Goal: Information Seeking & Learning: Learn about a topic

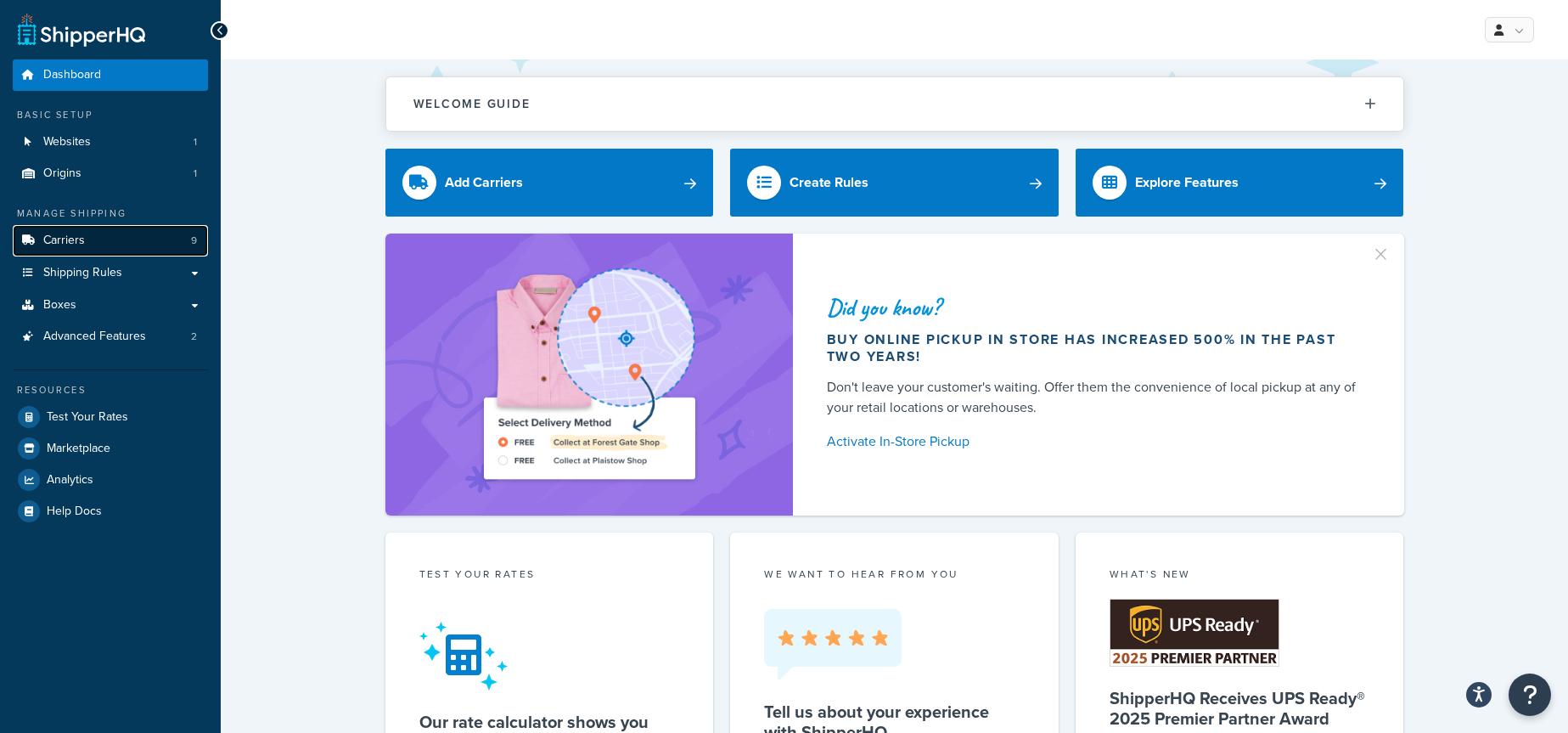
click at [36, 247] on link "Carriers 9" at bounding box center [110, 240] width 195 height 31
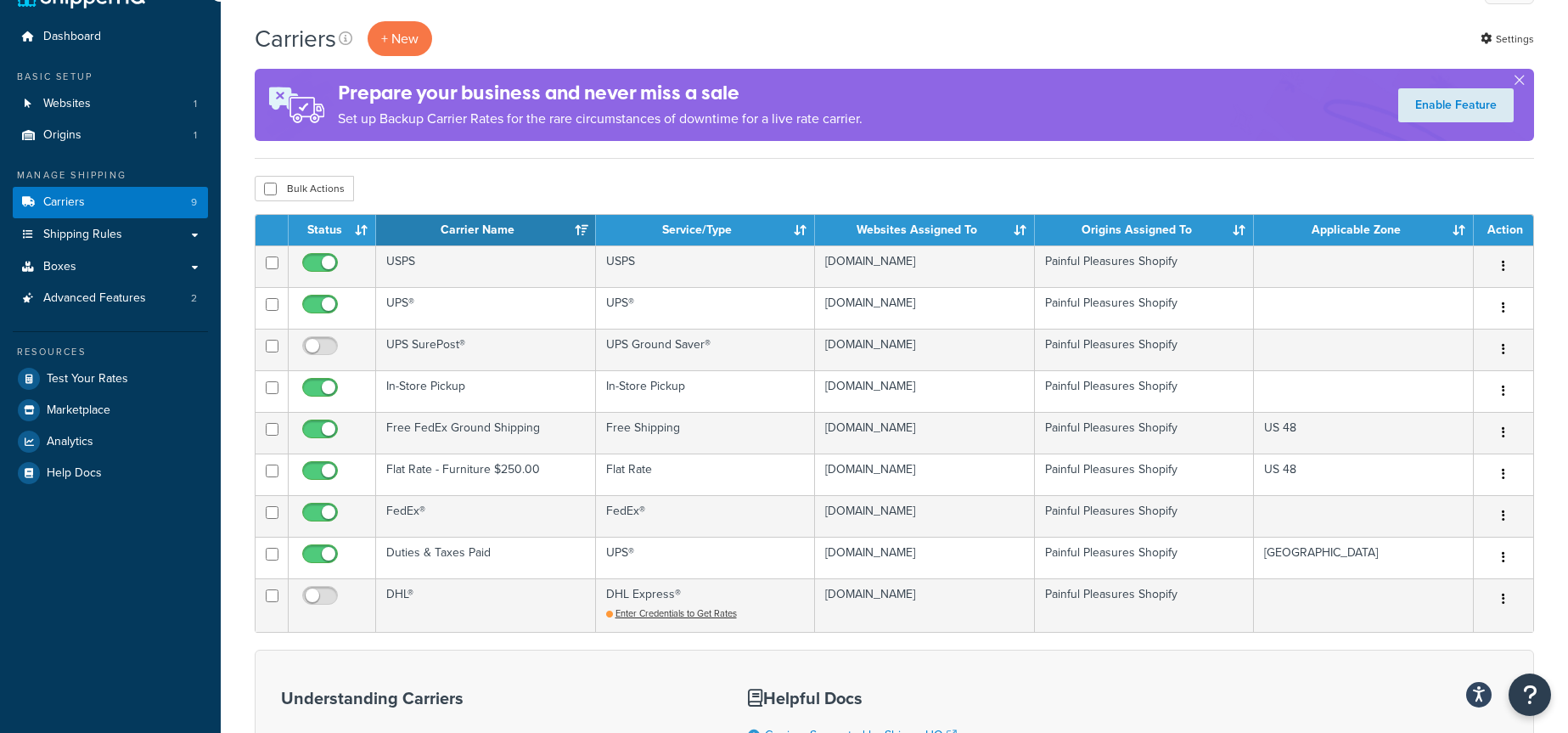
scroll to position [44, 0]
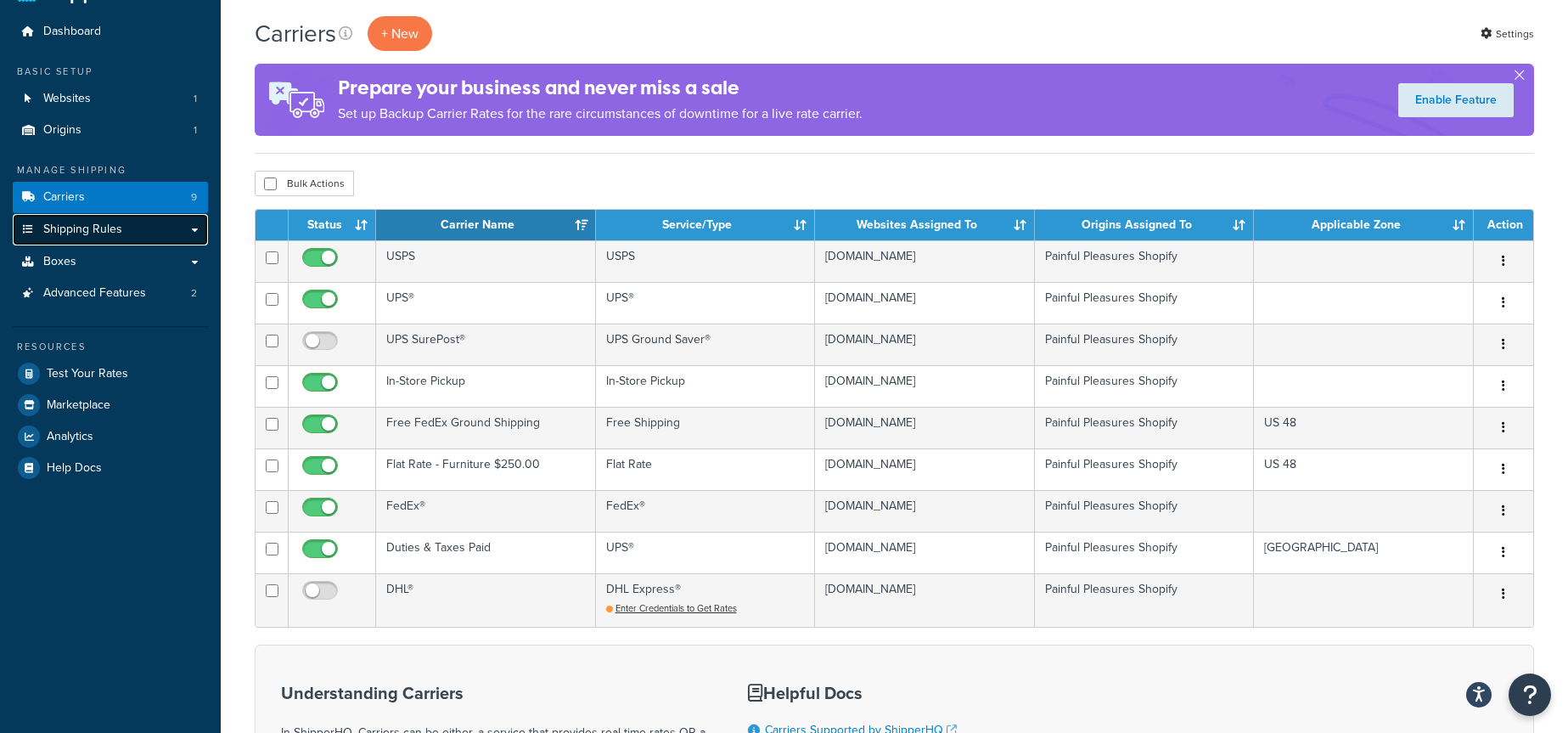
click at [159, 233] on link "Shipping Rules" at bounding box center [110, 229] width 195 height 31
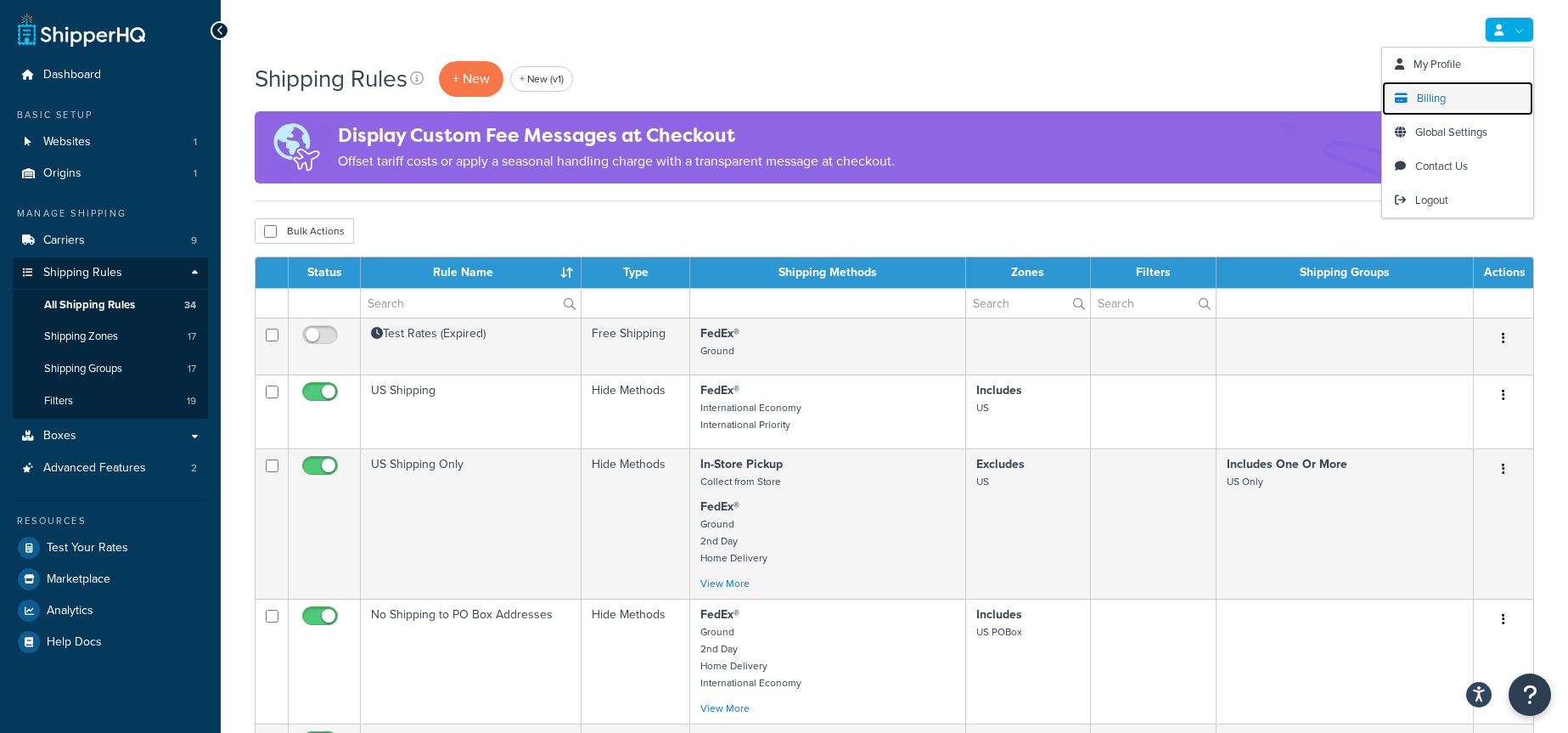
click at [1465, 87] on link "Billing" at bounding box center [1457, 98] width 151 height 34
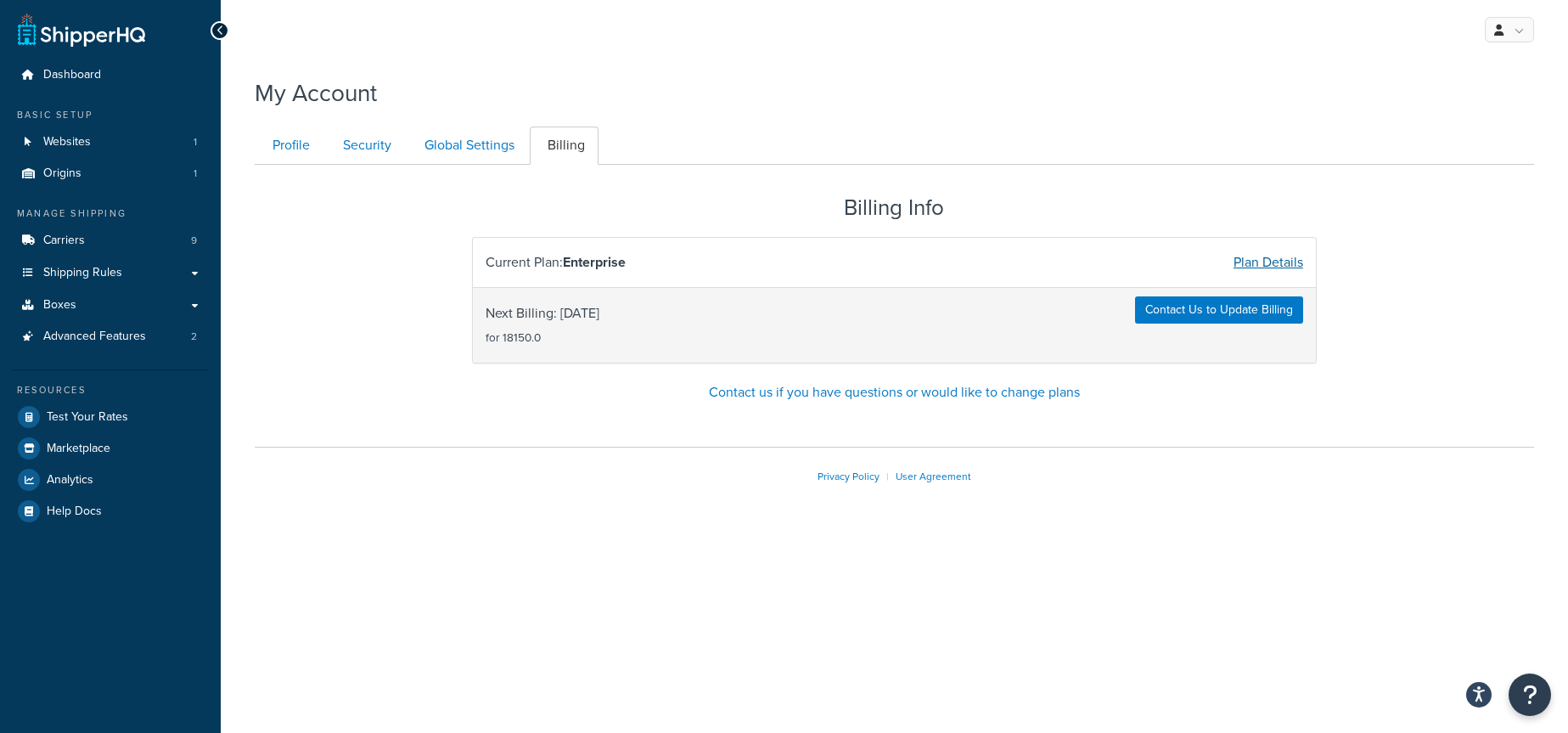
click at [1289, 263] on link "Plan Details" at bounding box center [1269, 262] width 70 height 19
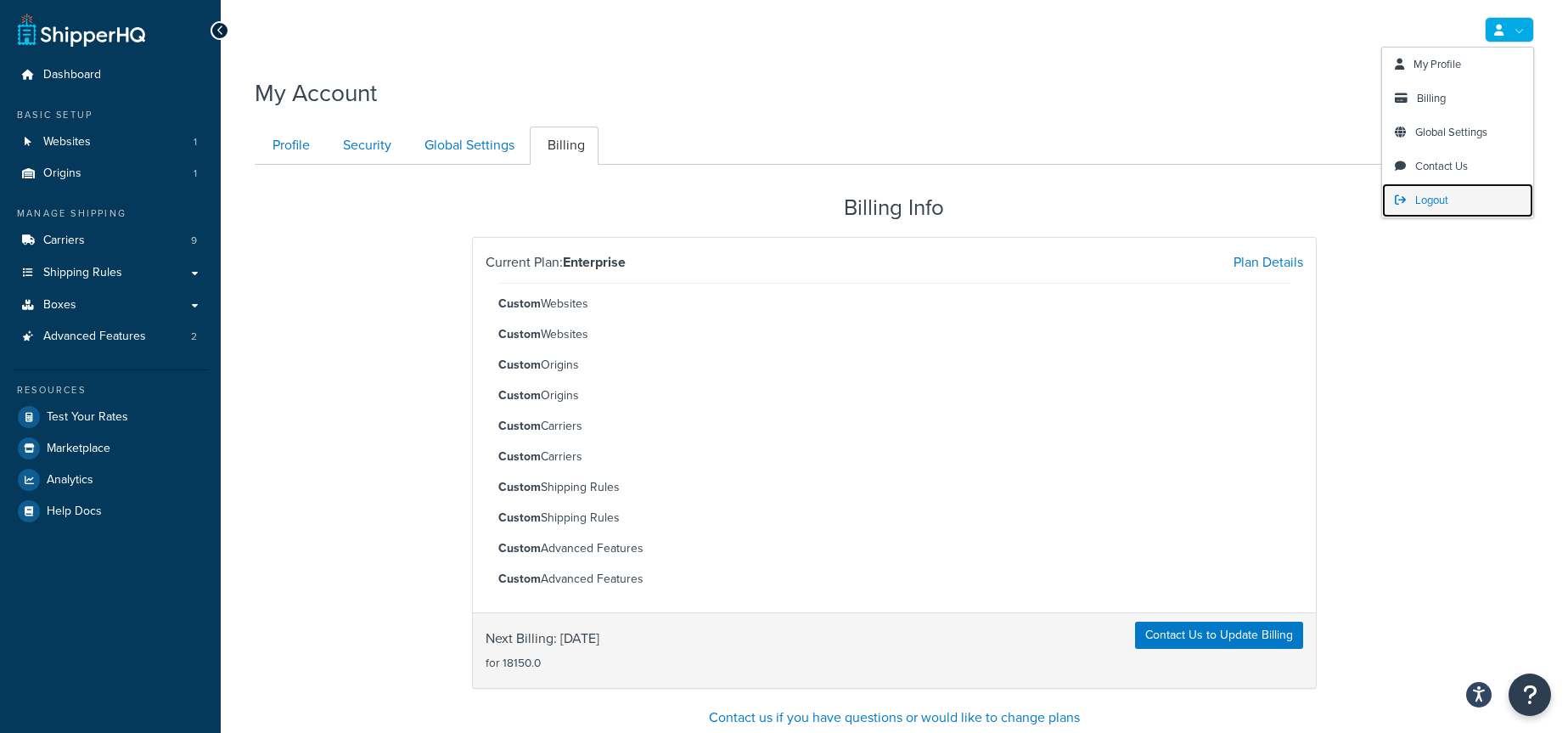
click at [1436, 199] on span "Logout" at bounding box center [1432, 199] width 33 height 17
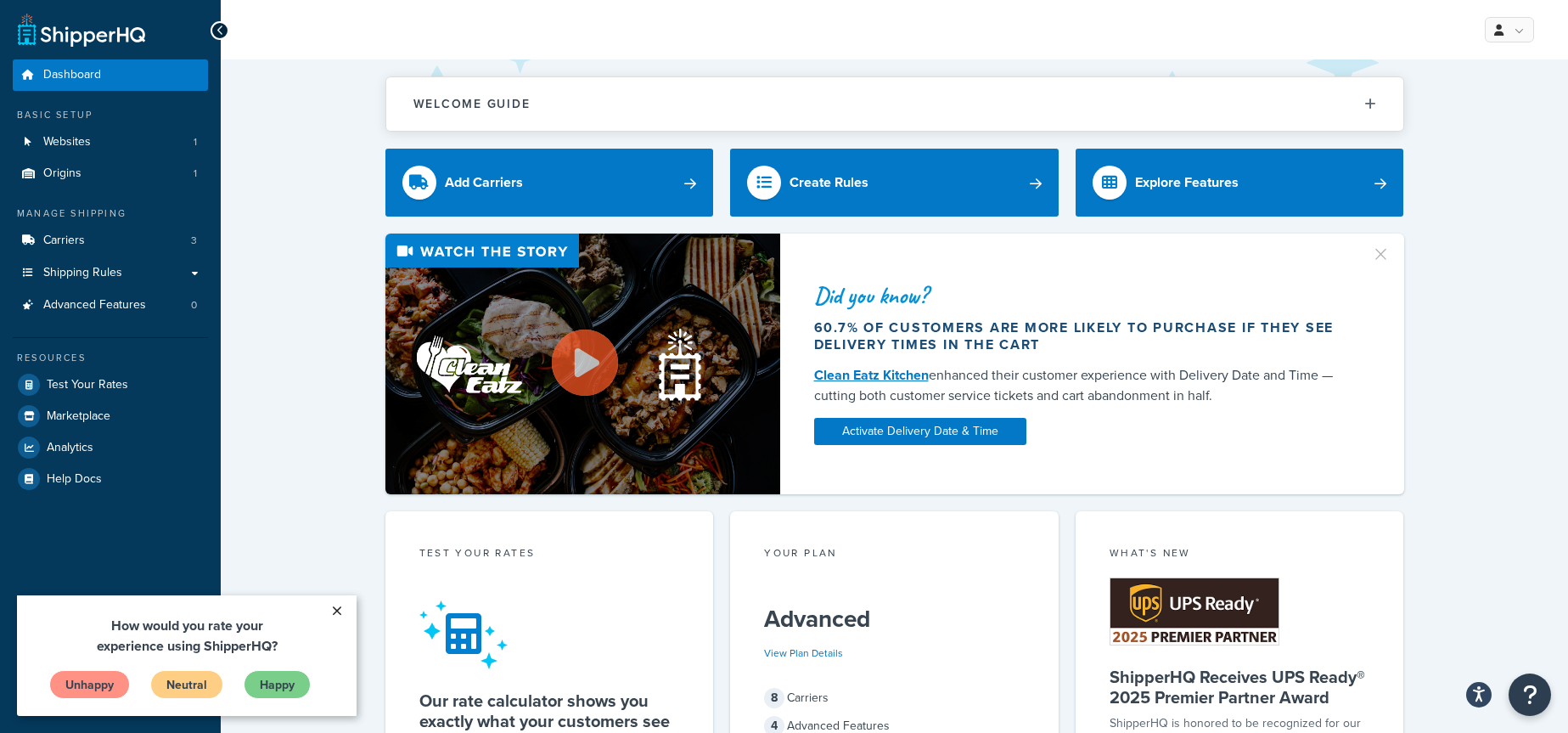
click at [340, 608] on link "×" at bounding box center [336, 610] width 30 height 30
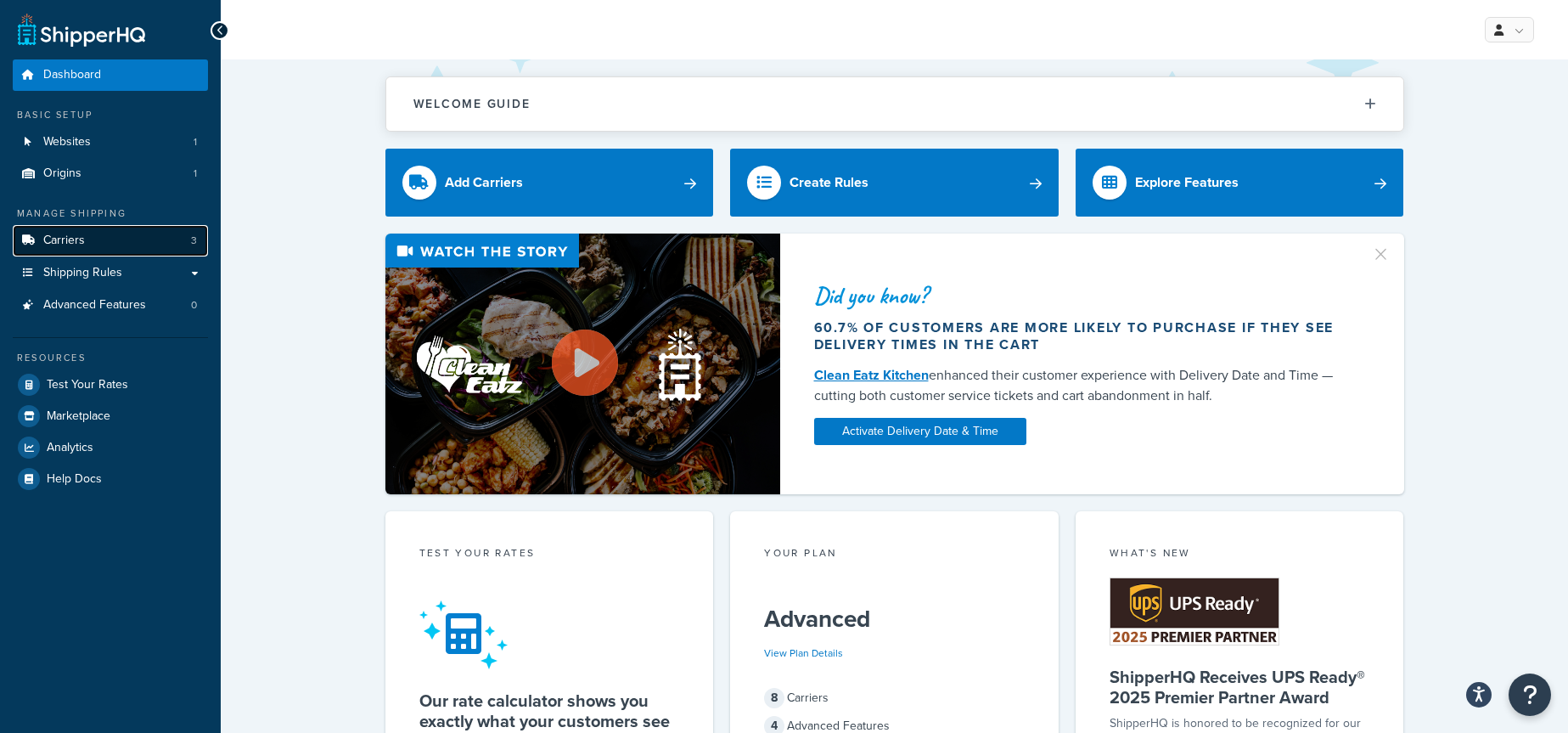
click at [157, 244] on link "Carriers 3" at bounding box center [110, 240] width 195 height 31
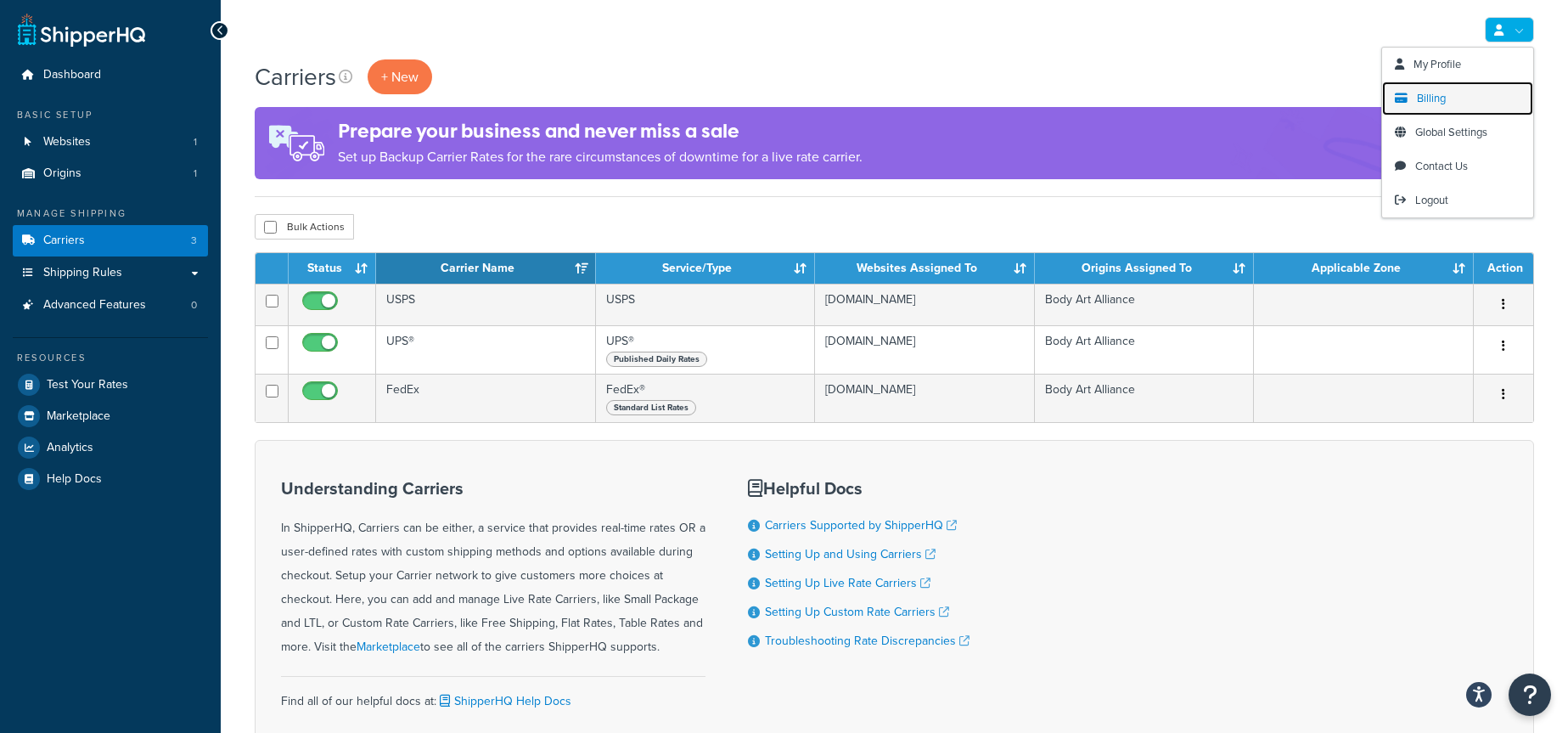
drag, startPoint x: 1425, startPoint y: 99, endPoint x: 1392, endPoint y: 98, distance: 33.0
click at [1425, 99] on span "Billing" at bounding box center [1431, 98] width 29 height 17
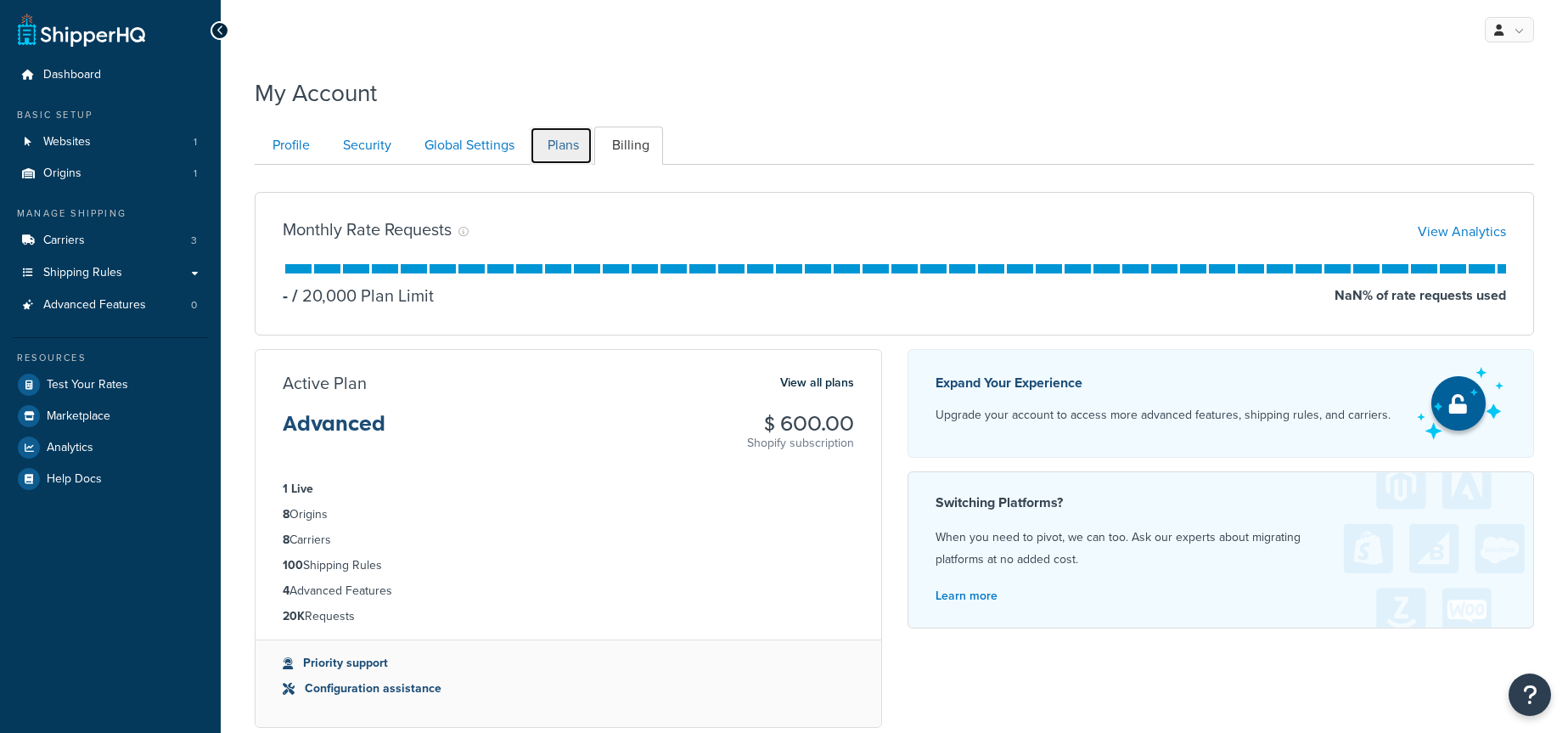
click at [561, 133] on link "Plans" at bounding box center [561, 145] width 63 height 38
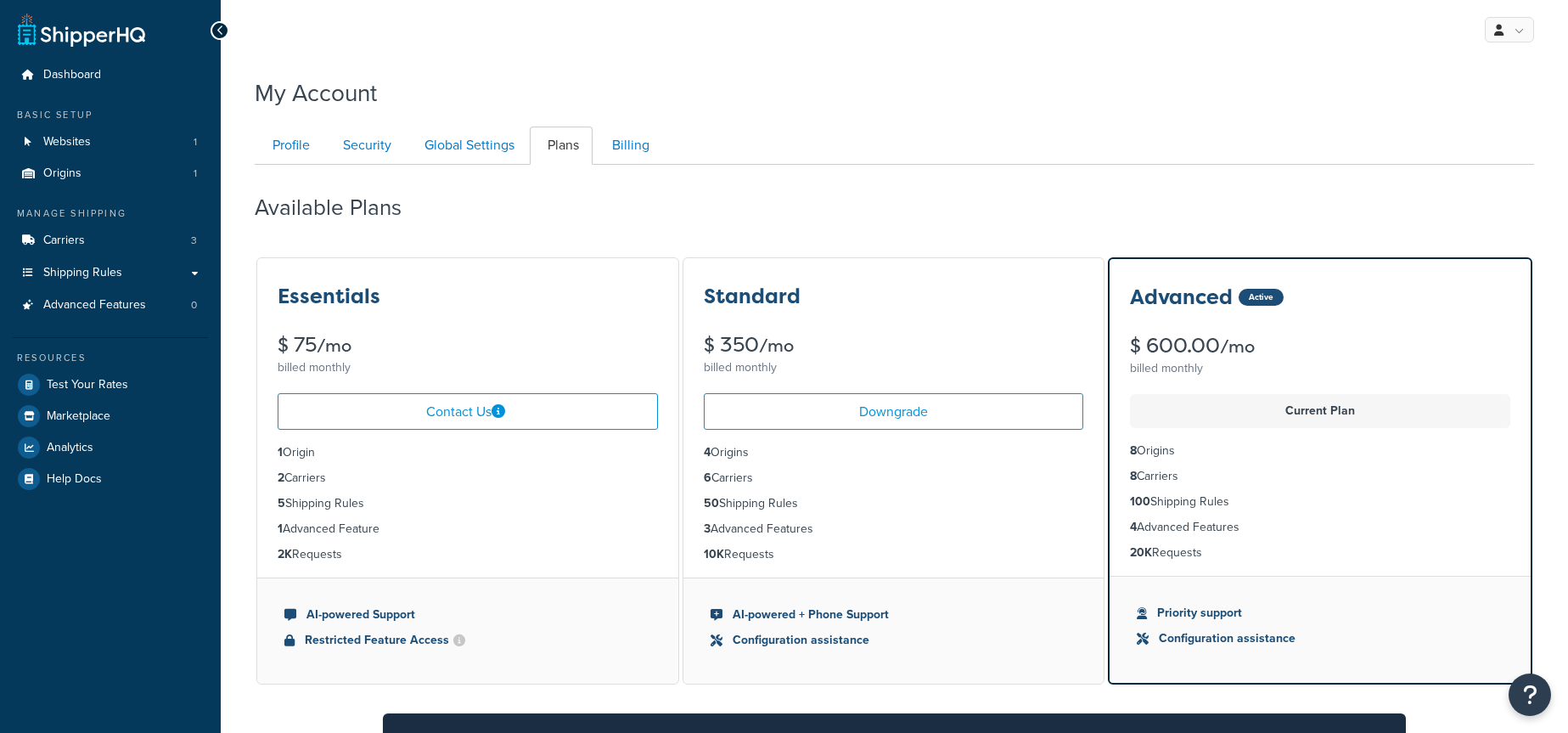
scroll to position [164, 0]
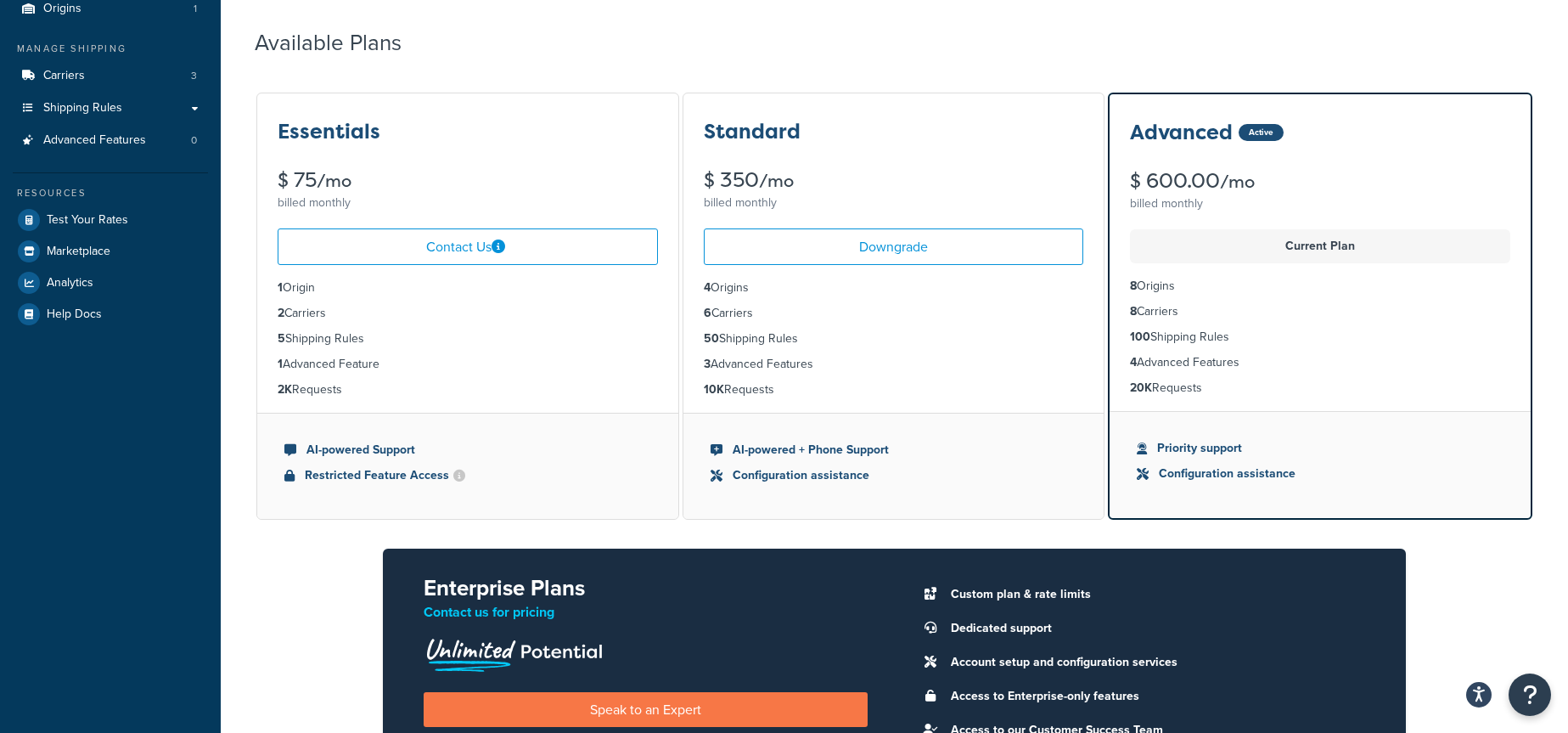
drag, startPoint x: 1195, startPoint y: 309, endPoint x: 1121, endPoint y: 308, distance: 74.0
click at [1121, 308] on ul "8 Origins 8 Carriers 100 Shipping Rules 4 Advanced Features 20K Requests" at bounding box center [1319, 337] width 421 height 148
click at [1195, 310] on li "8 Carriers" at bounding box center [1319, 311] width 380 height 18
drag, startPoint x: 1185, startPoint y: 309, endPoint x: 1129, endPoint y: 308, distance: 56.0
click at [1130, 308] on li "8 Carriers" at bounding box center [1319, 311] width 380 height 18
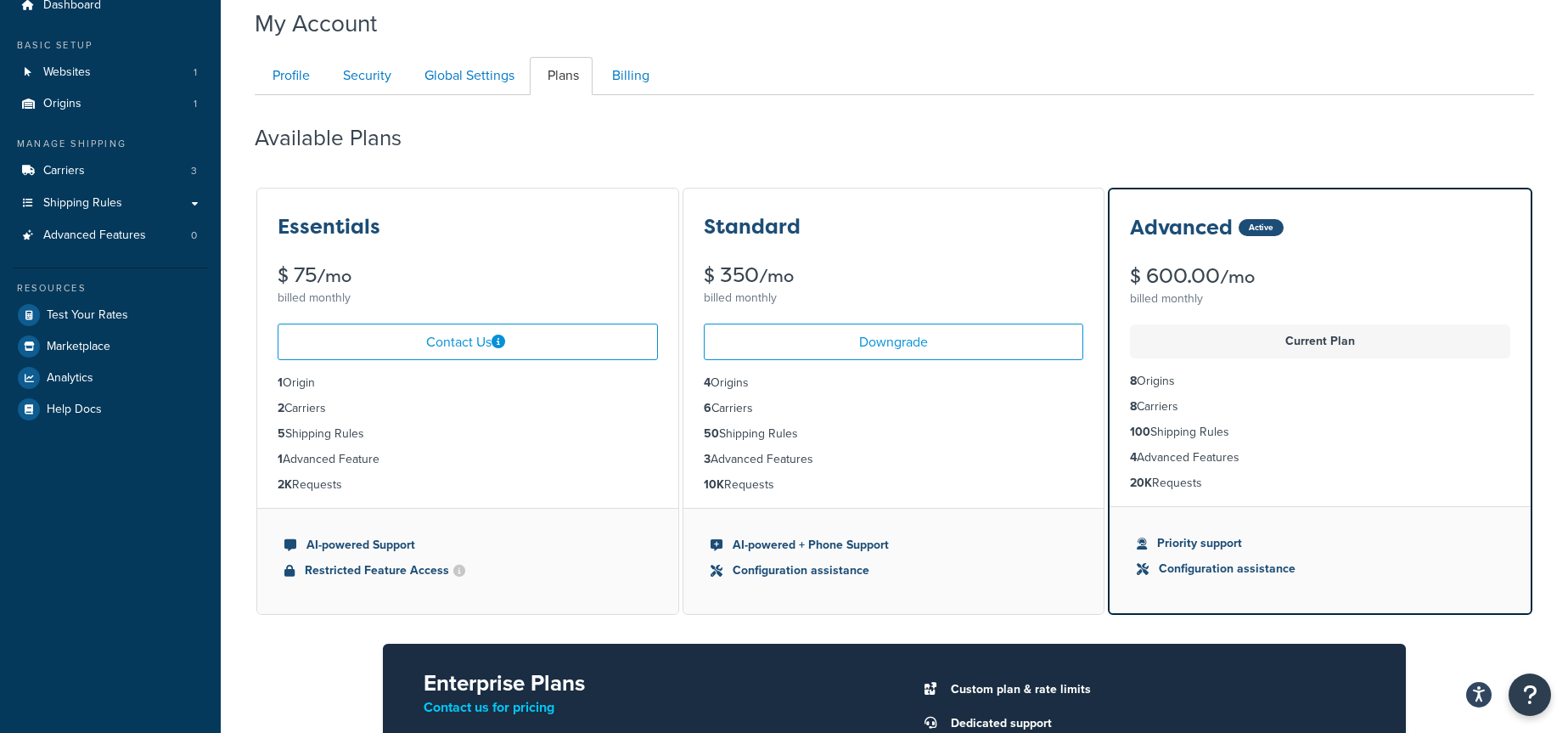
scroll to position [69, 0]
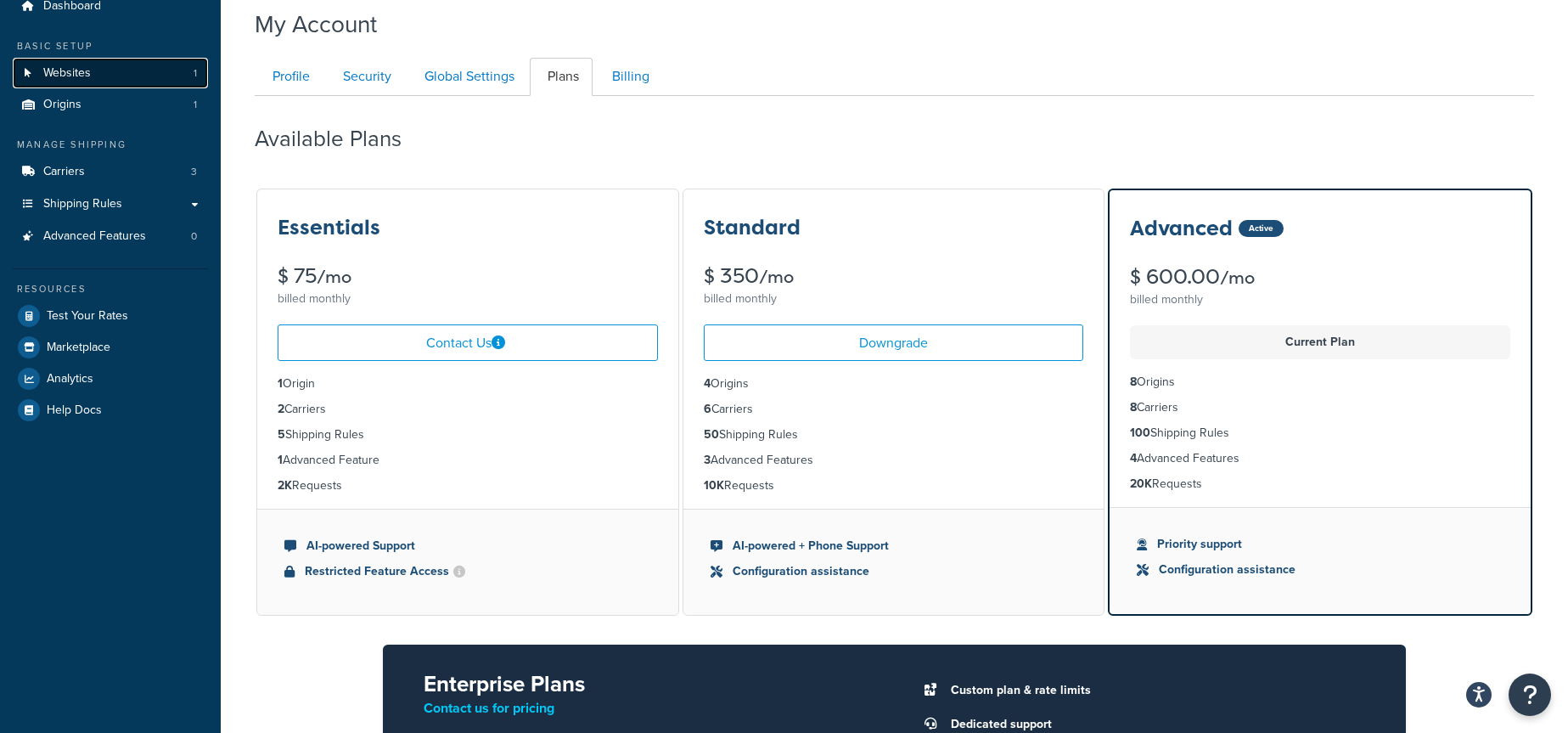
click at [63, 72] on span "Websites" at bounding box center [67, 73] width 48 height 15
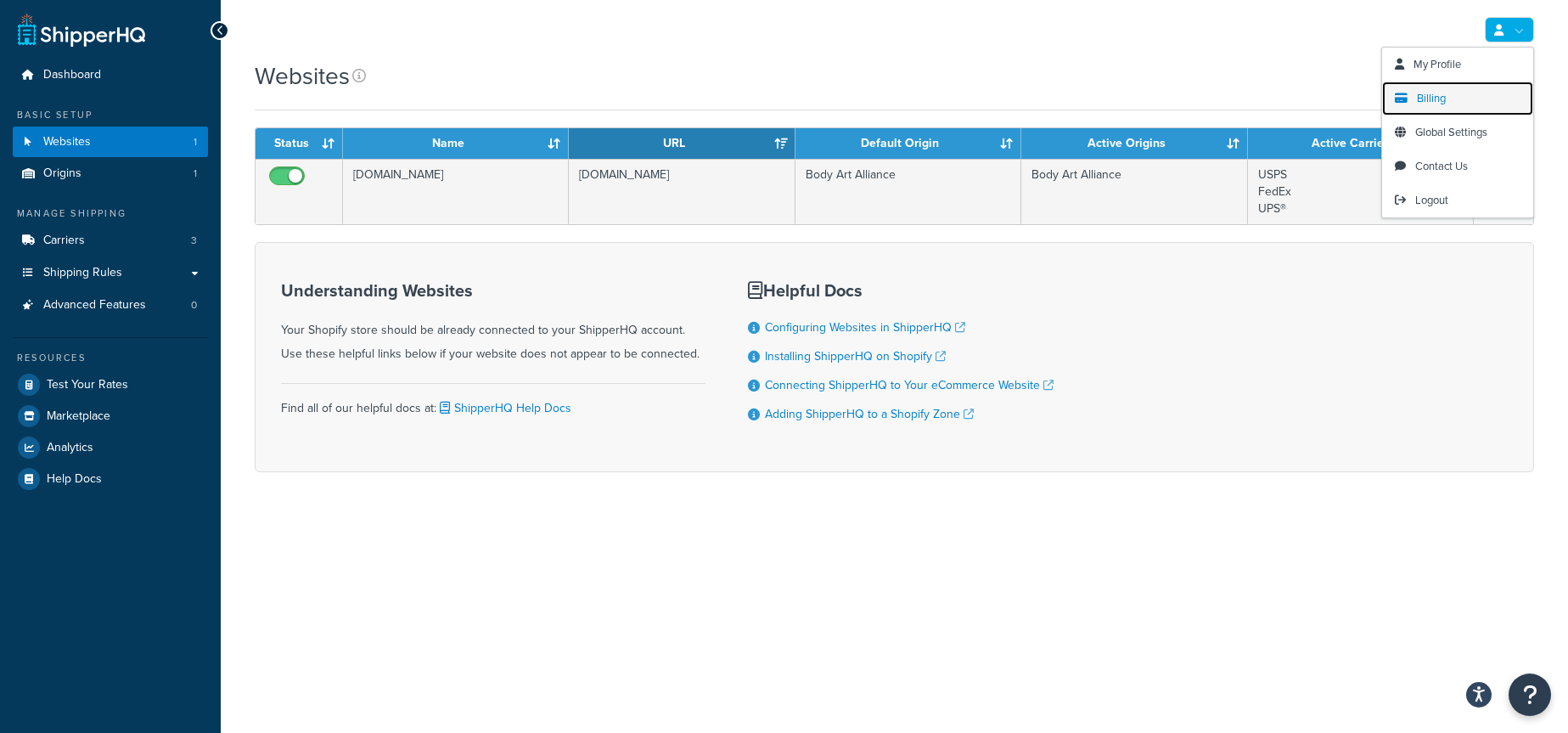
click at [1437, 103] on span "Billing" at bounding box center [1431, 98] width 29 height 17
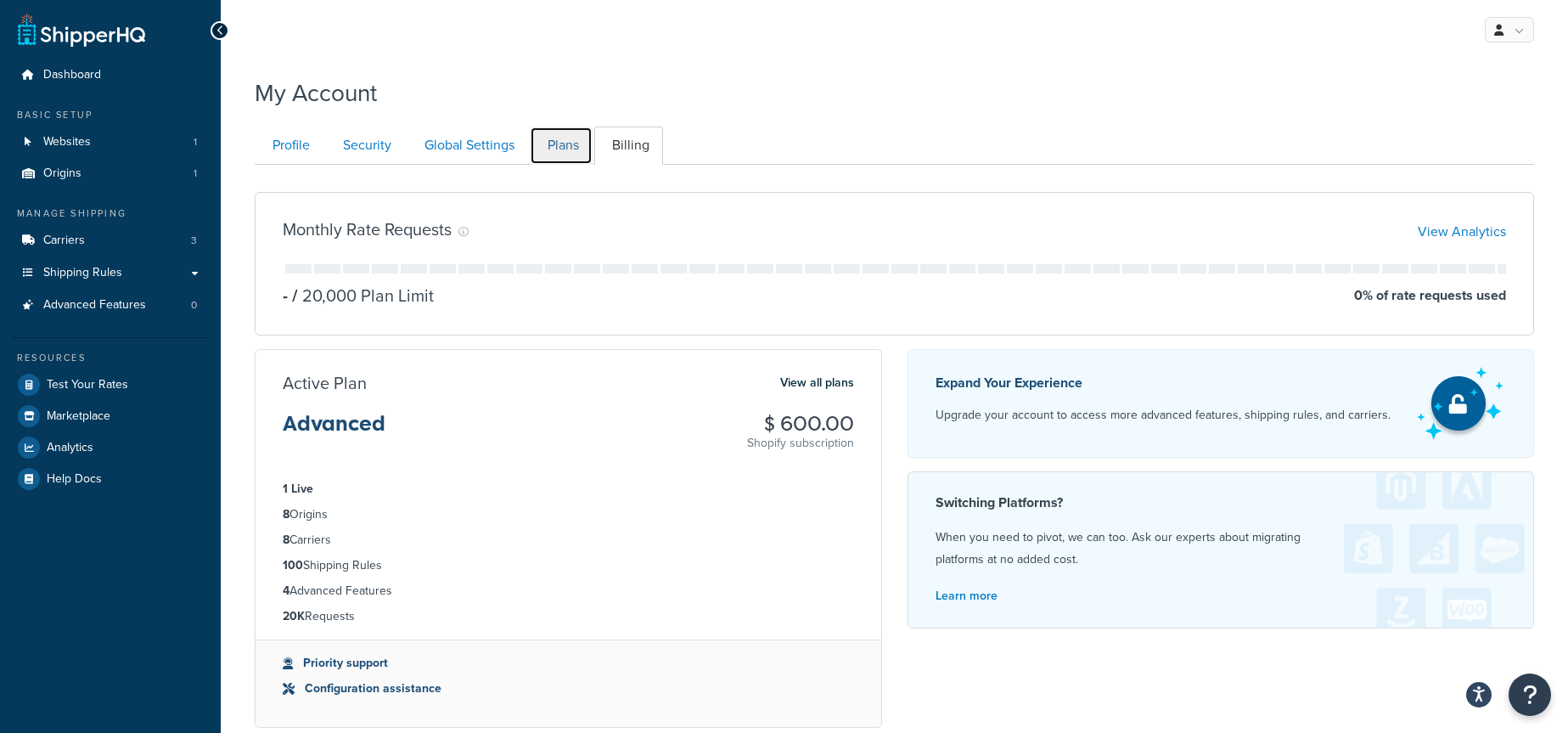
click at [556, 156] on link "Plans" at bounding box center [561, 145] width 63 height 38
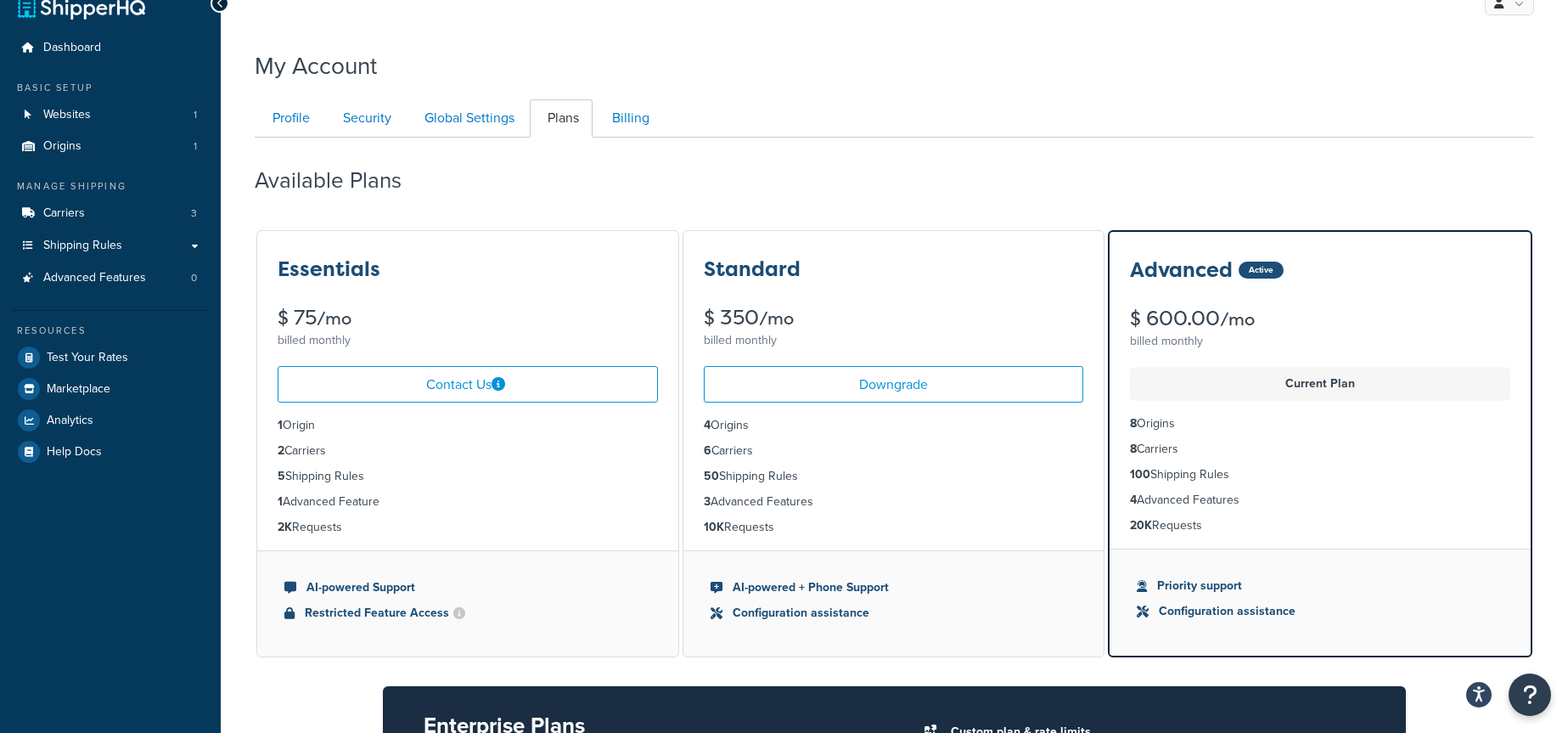
scroll to position [25, 0]
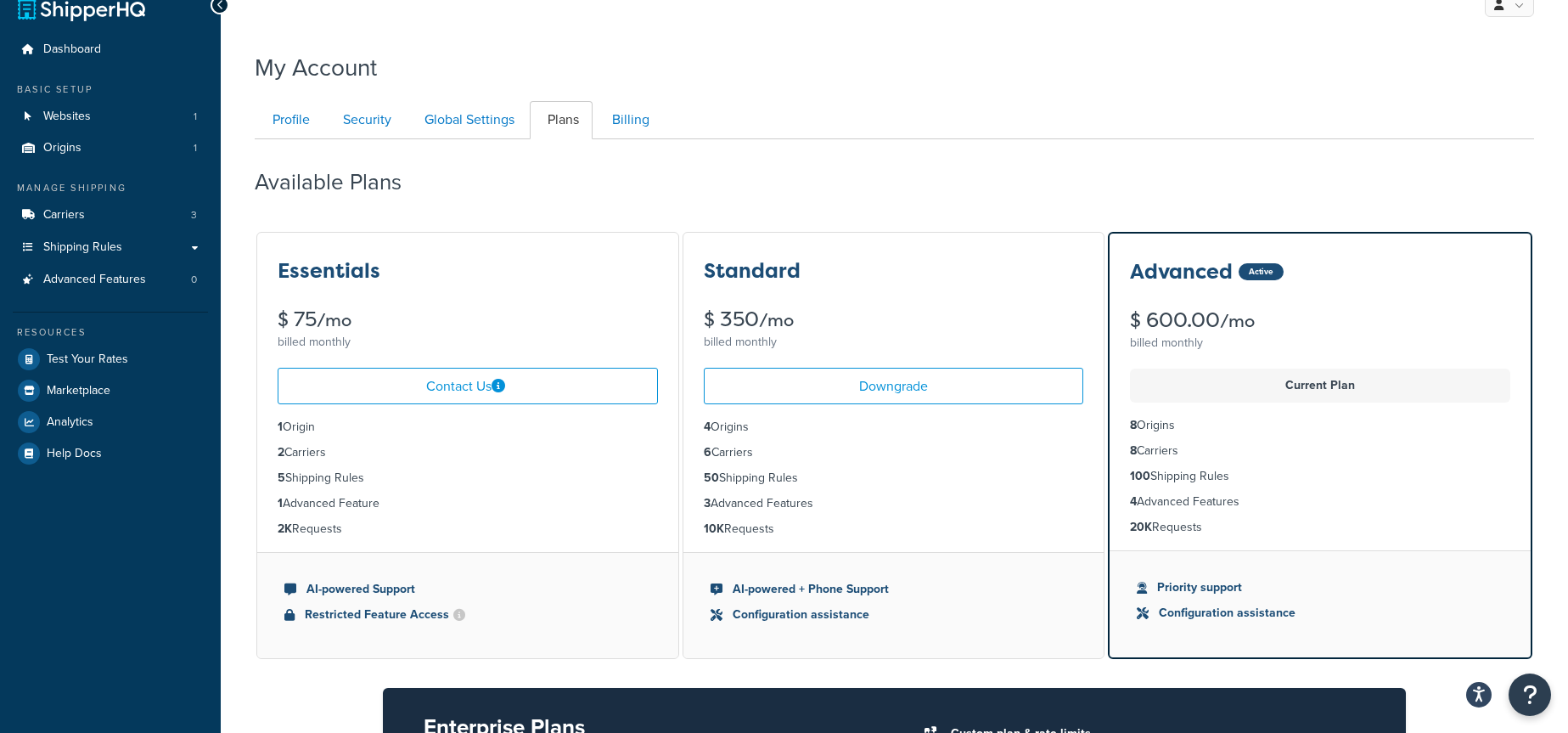
click at [1214, 455] on li "8 Carriers" at bounding box center [1319, 450] width 380 height 18
drag, startPoint x: 807, startPoint y: 526, endPoint x: 724, endPoint y: 419, distance: 135.4
click at [724, 419] on ul "4 Origins 6 Carriers 50 Shipping Rules 3 Advanced Features 10K Requests" at bounding box center [893, 478] width 421 height 148
click at [836, 455] on li "6 Carriers" at bounding box center [893, 452] width 380 height 18
drag, startPoint x: 832, startPoint y: 499, endPoint x: 706, endPoint y: 490, distance: 126.3
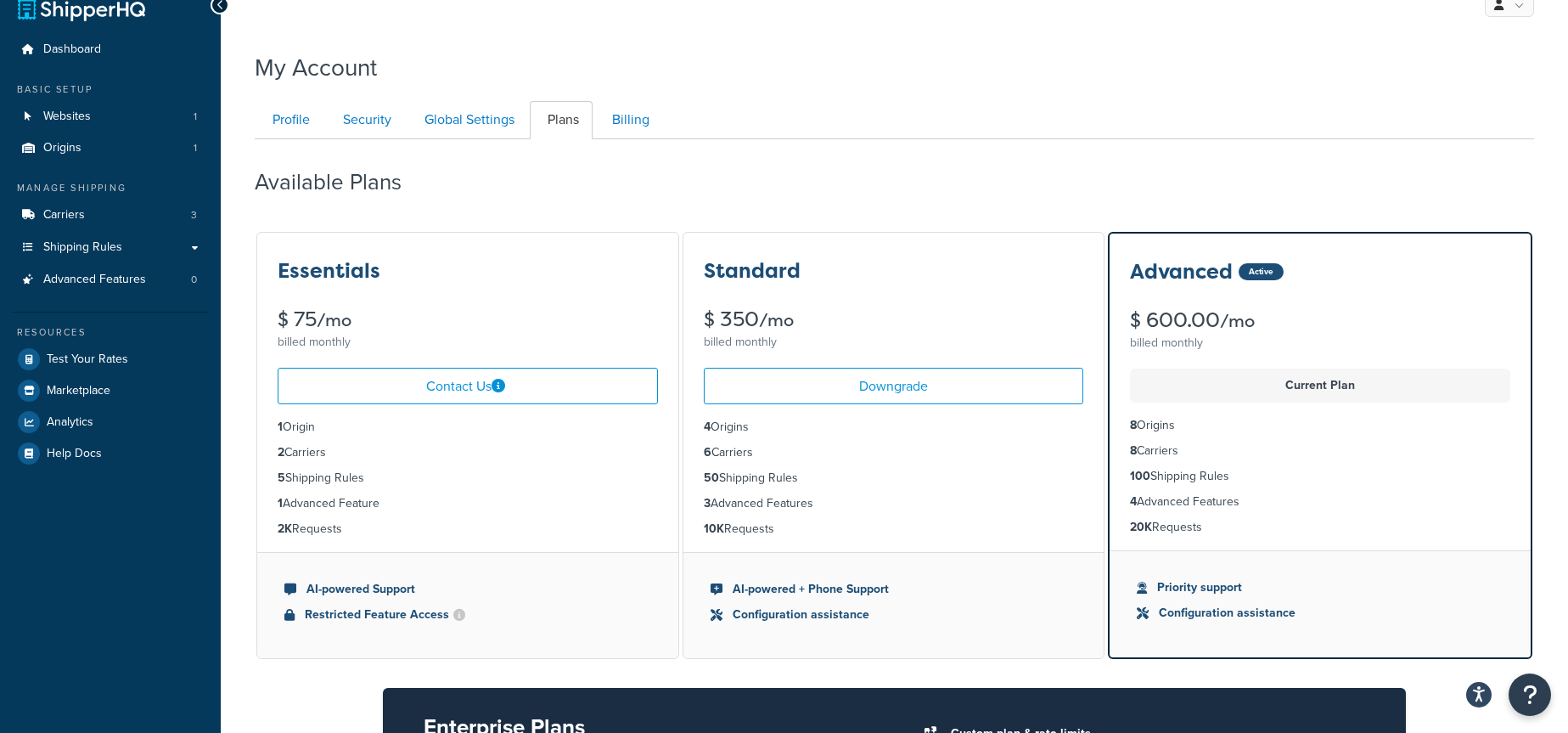
click at [706, 490] on ul "4 Origins 6 Carriers 50 Shipping Rules 3 Advanced Features 10K Requests" at bounding box center [893, 478] width 421 height 148
click at [817, 471] on li "50 Shipping Rules" at bounding box center [893, 477] width 380 height 18
click at [81, 117] on span "Websites" at bounding box center [67, 117] width 48 height 15
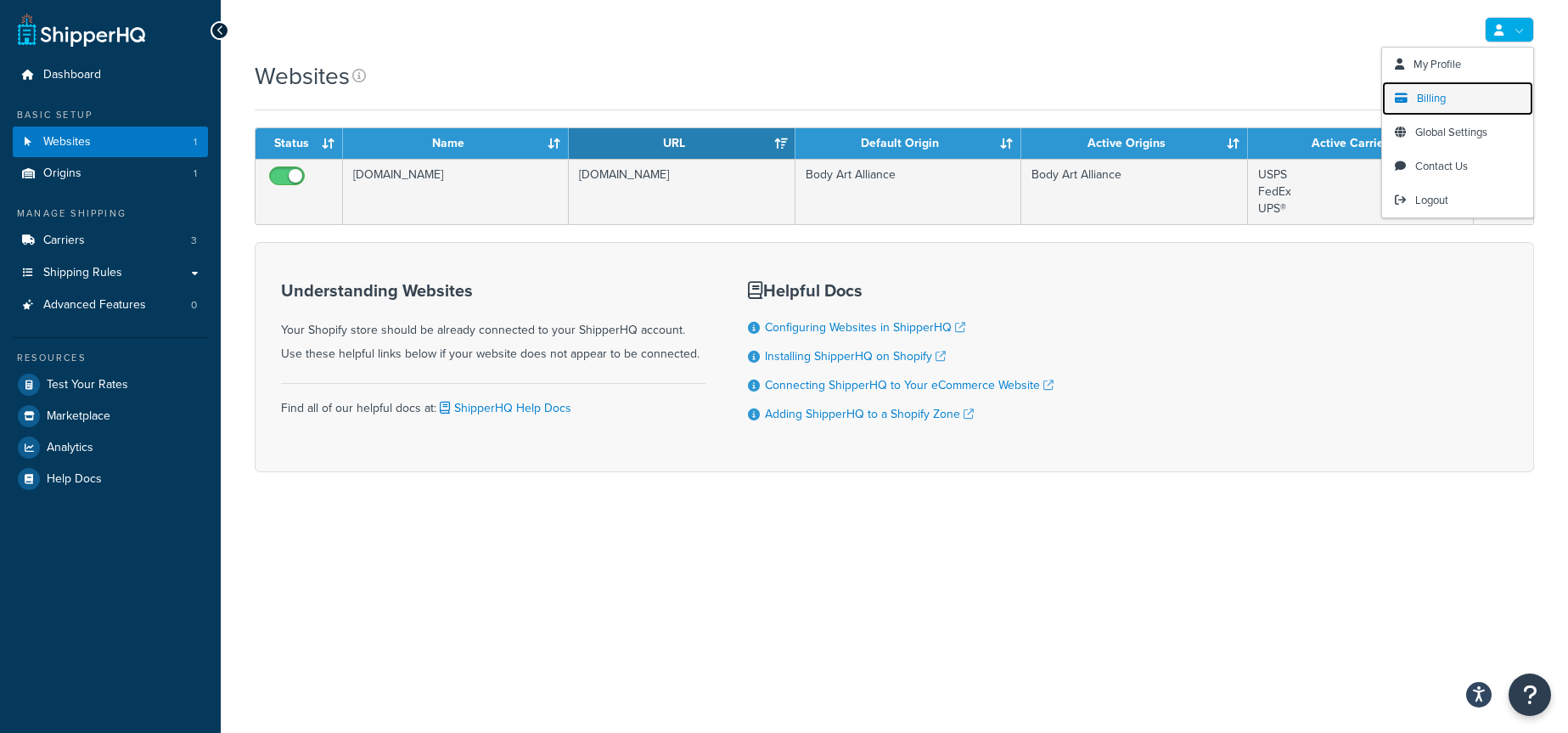
click at [1447, 94] on link "Billing" at bounding box center [1457, 98] width 151 height 34
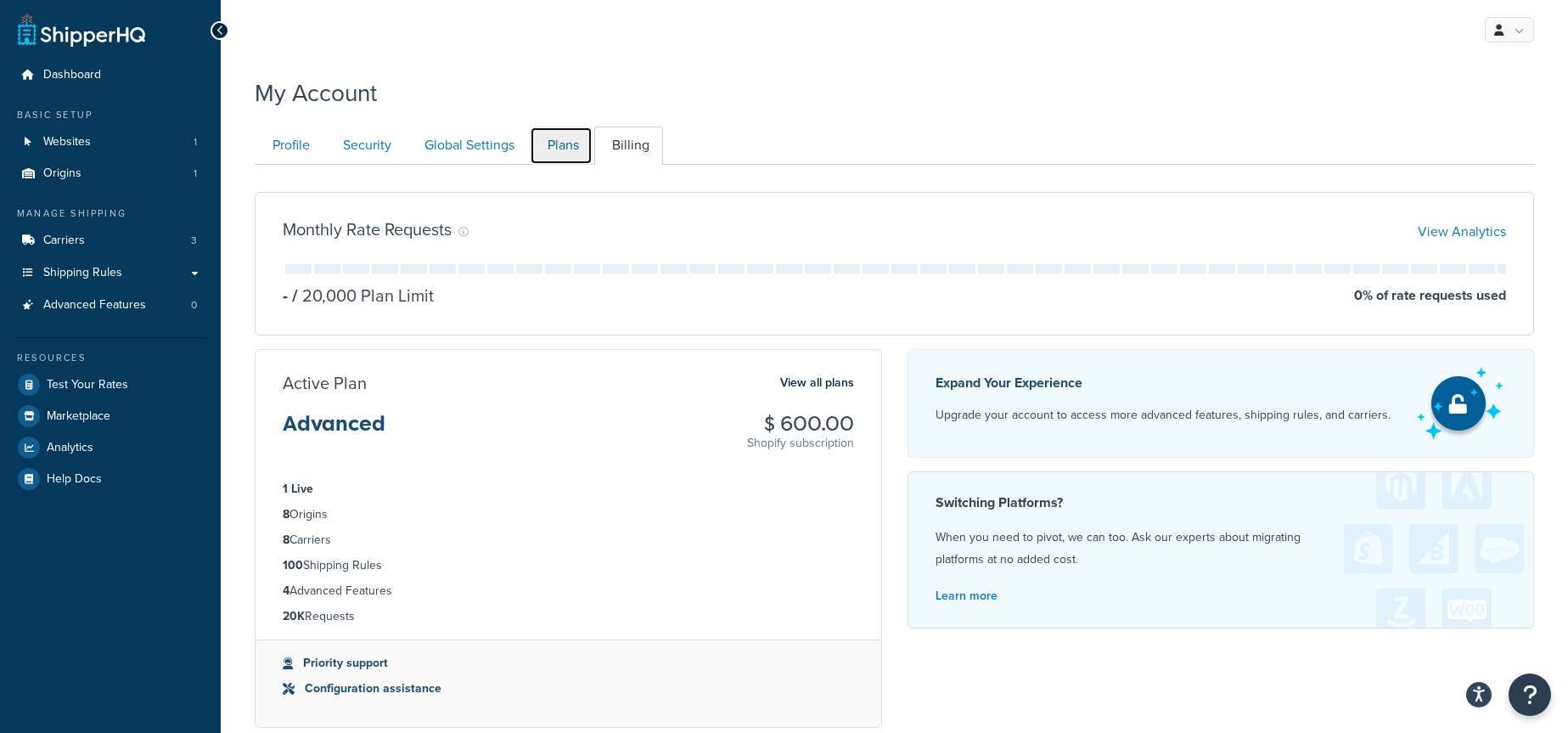
click at [559, 151] on link "Plans" at bounding box center [561, 145] width 63 height 38
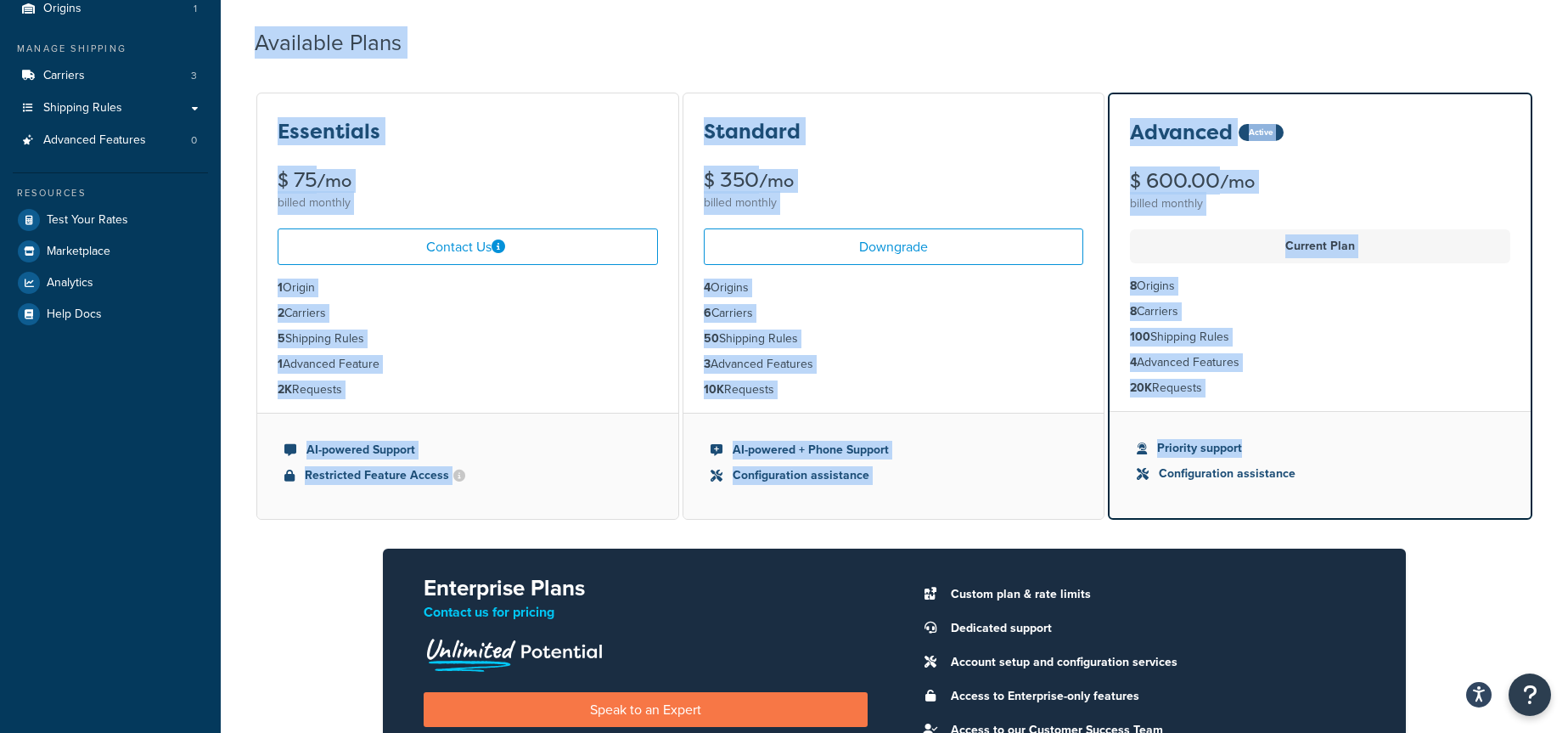
drag, startPoint x: 390, startPoint y: 56, endPoint x: 1301, endPoint y: 406, distance: 975.9
click at [1389, 473] on div "My Account Contact Us Send Us A Message Contact Information Name * Email * Comp…" at bounding box center [894, 442] width 1347 height 1079
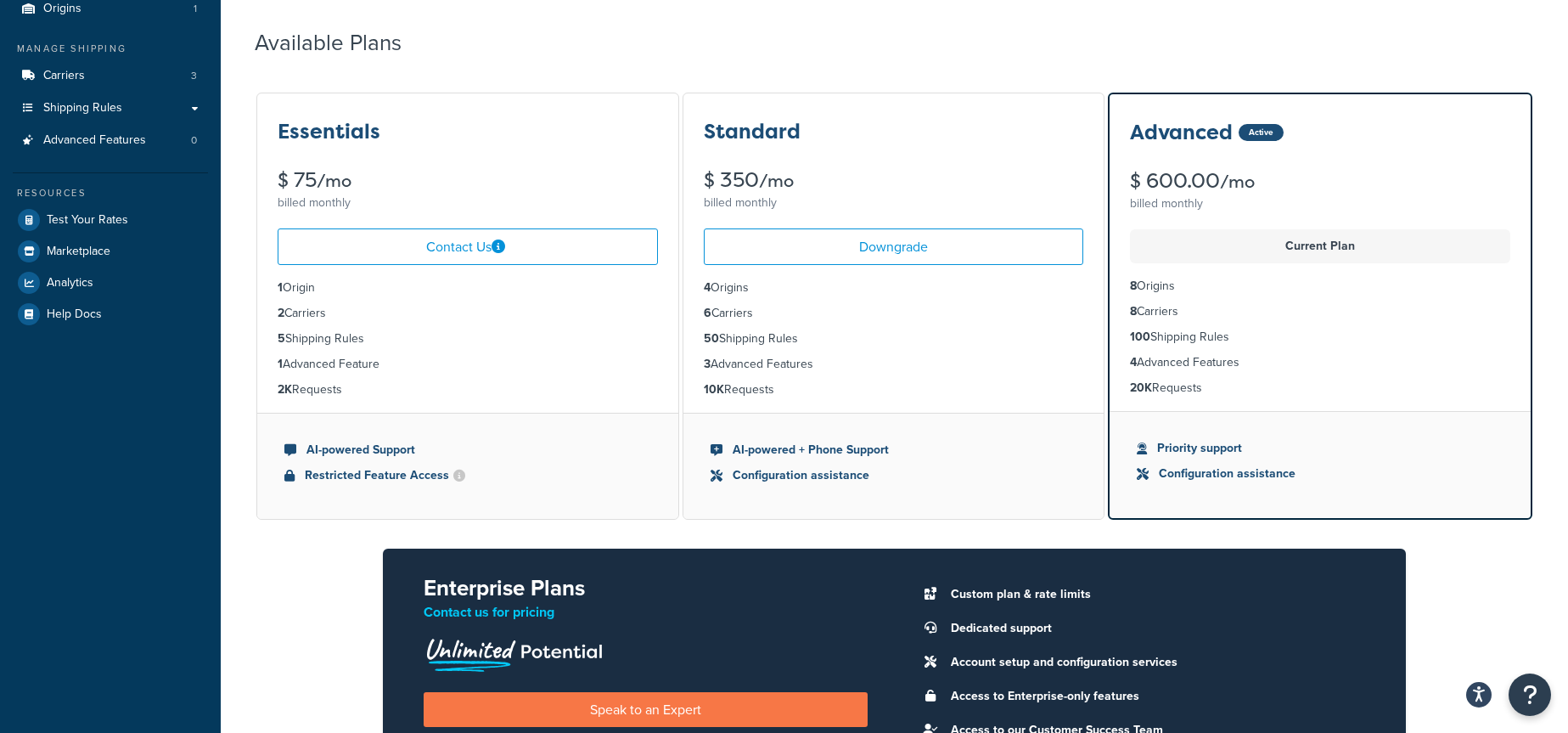
click at [670, 37] on div "Available Plans" at bounding box center [894, 39] width 1279 height 51
drag, startPoint x: 393, startPoint y: 137, endPoint x: 269, endPoint y: 126, distance: 124.5
click at [269, 126] on div "Essentials $ 75 /mo billed monthly" at bounding box center [468, 154] width 421 height 122
drag, startPoint x: 379, startPoint y: 183, endPoint x: 271, endPoint y: 184, distance: 108.0
click at [271, 184] on div "Essentials $ 75 /mo billed monthly" at bounding box center [468, 154] width 421 height 122
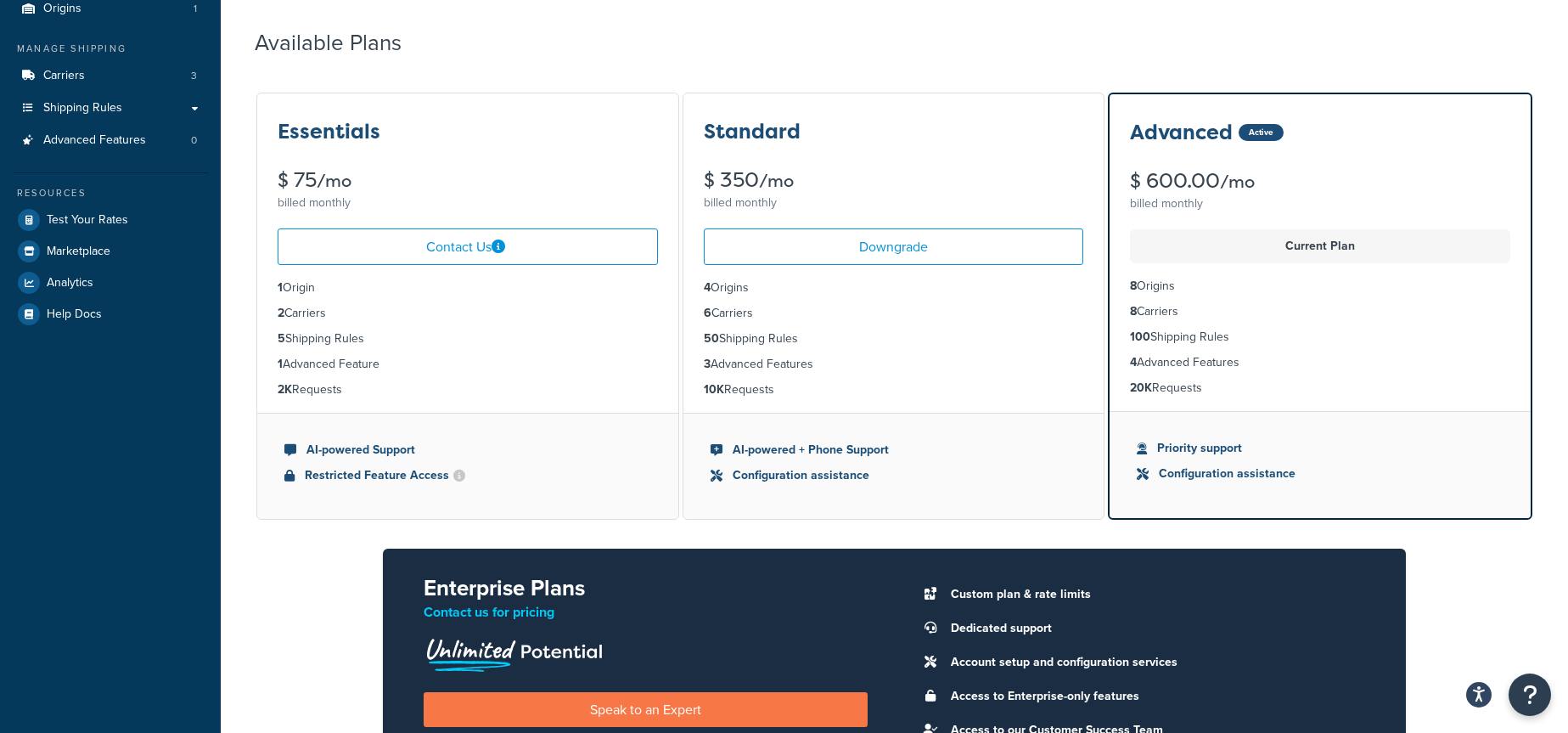
click at [904, 56] on div "Available Plans" at bounding box center [894, 39] width 1279 height 51
drag, startPoint x: 820, startPoint y: 395, endPoint x: 701, endPoint y: 294, distance: 156.1
click at [701, 294] on ul "4 Origins 6 Carriers 50 Shipping Rules 3 Advanced Features 10K Requests" at bounding box center [893, 338] width 421 height 148
click at [867, 309] on li "6 Carriers" at bounding box center [893, 313] width 380 height 18
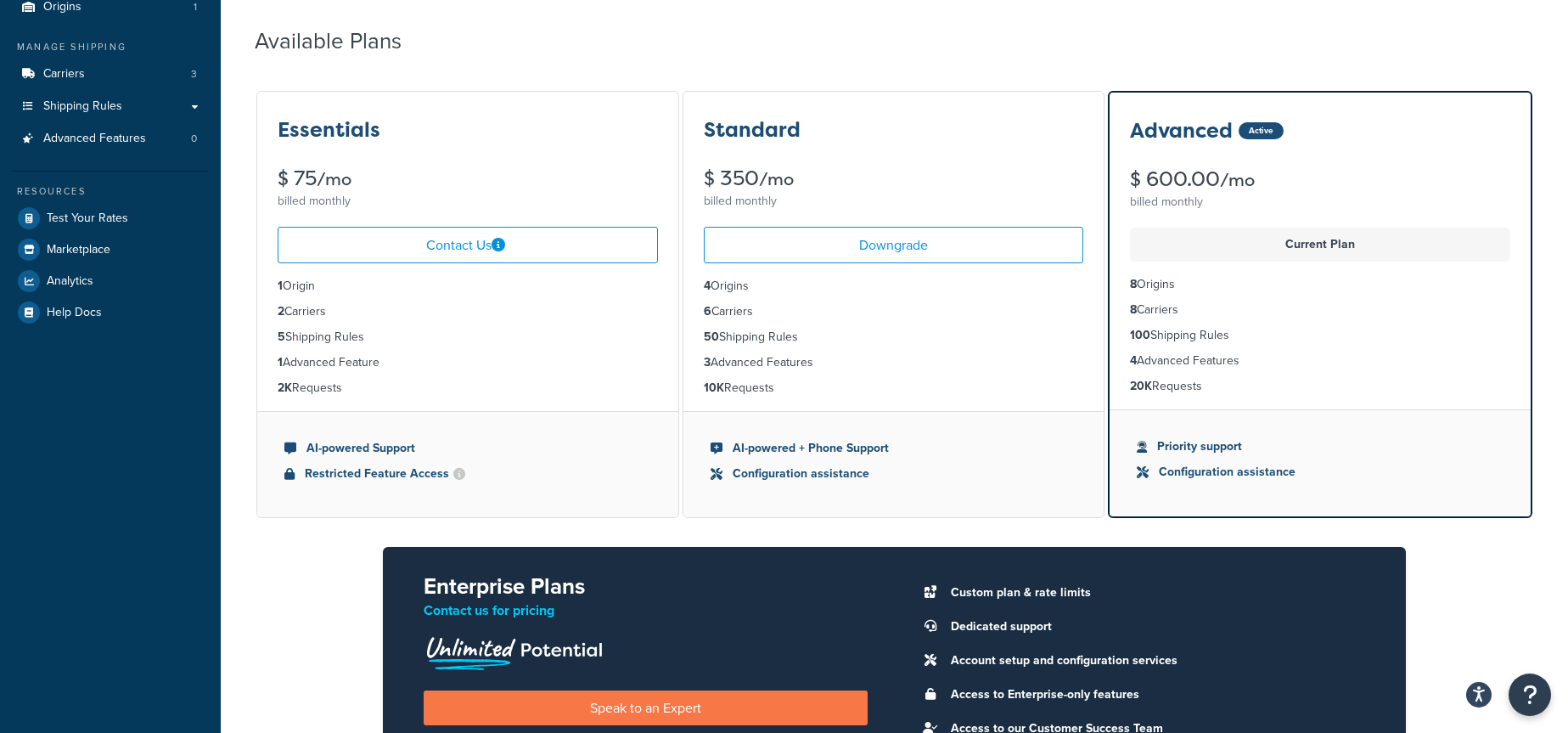
drag, startPoint x: 796, startPoint y: 311, endPoint x: 688, endPoint y: 307, distance: 108.1
click at [688, 307] on ul "4 Origins 6 Carriers 50 Shipping Rules 3 Advanced Features 10K Requests" at bounding box center [893, 337] width 421 height 148
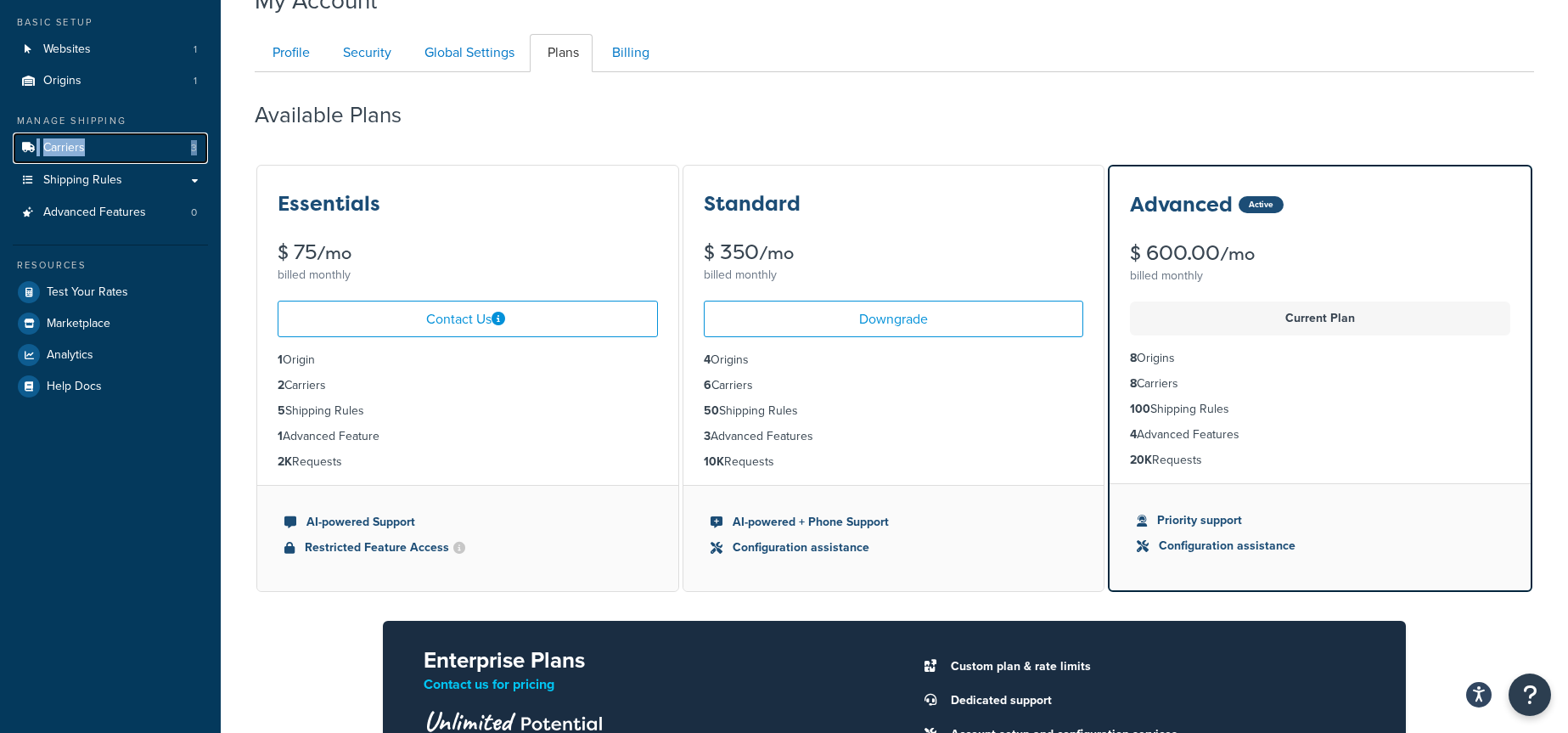
scroll to position [94, 0]
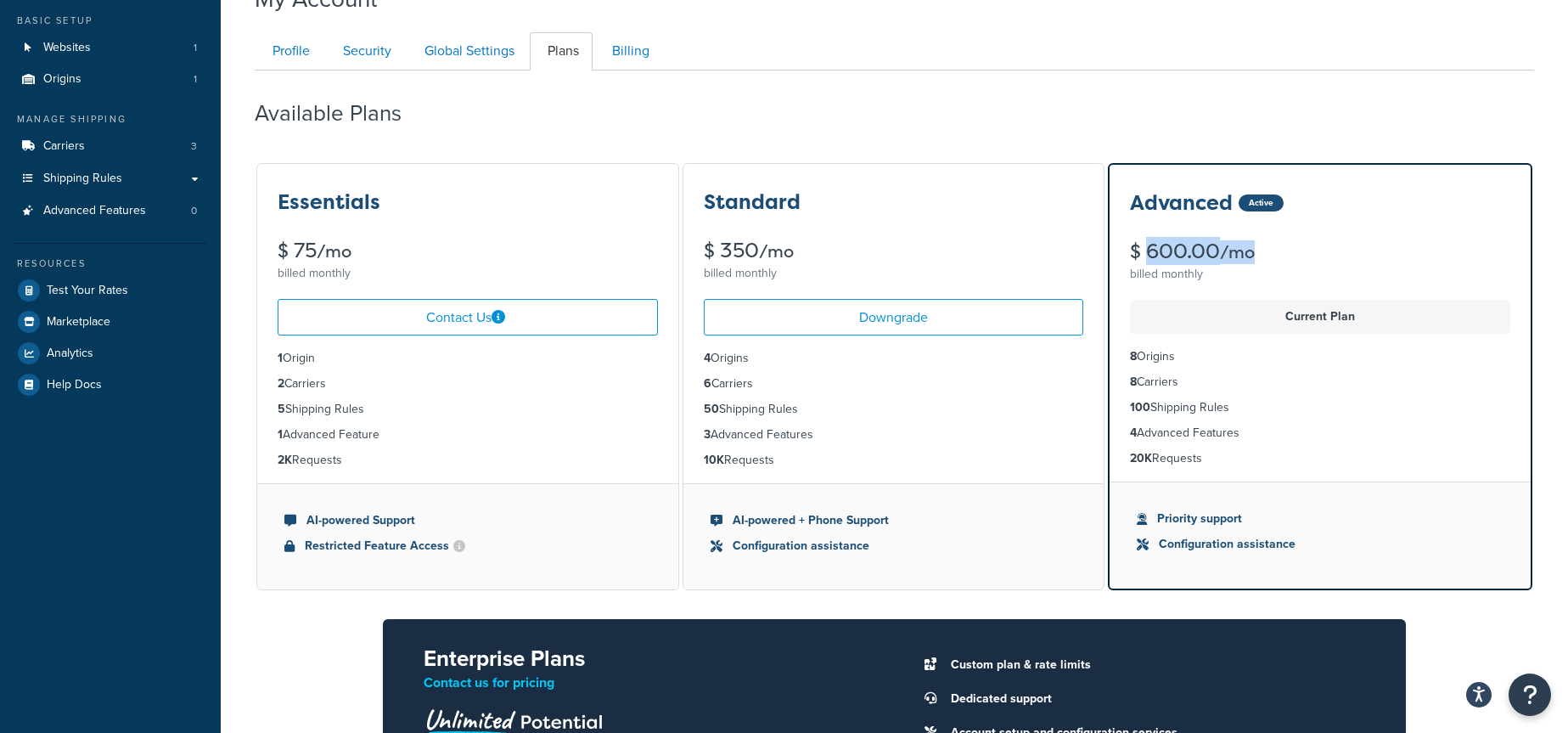
drag, startPoint x: 1244, startPoint y: 251, endPoint x: 1128, endPoint y: 248, distance: 116.0
click at [1128, 248] on div "Advanced Active $ 600.00 /mo billed monthly" at bounding box center [1319, 225] width 421 height 122
click at [619, 47] on link "Billing" at bounding box center [628, 51] width 69 height 38
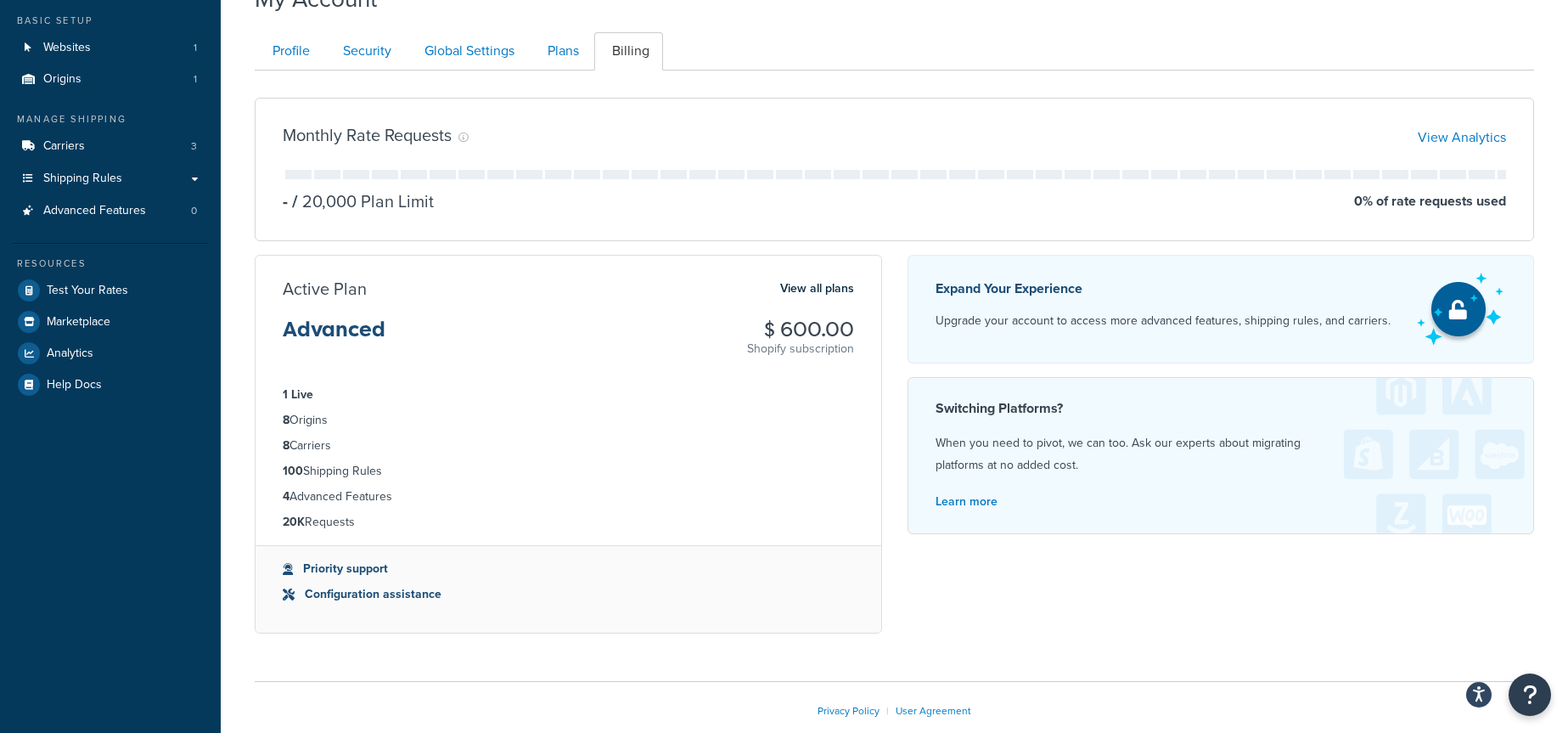
scroll to position [164, 0]
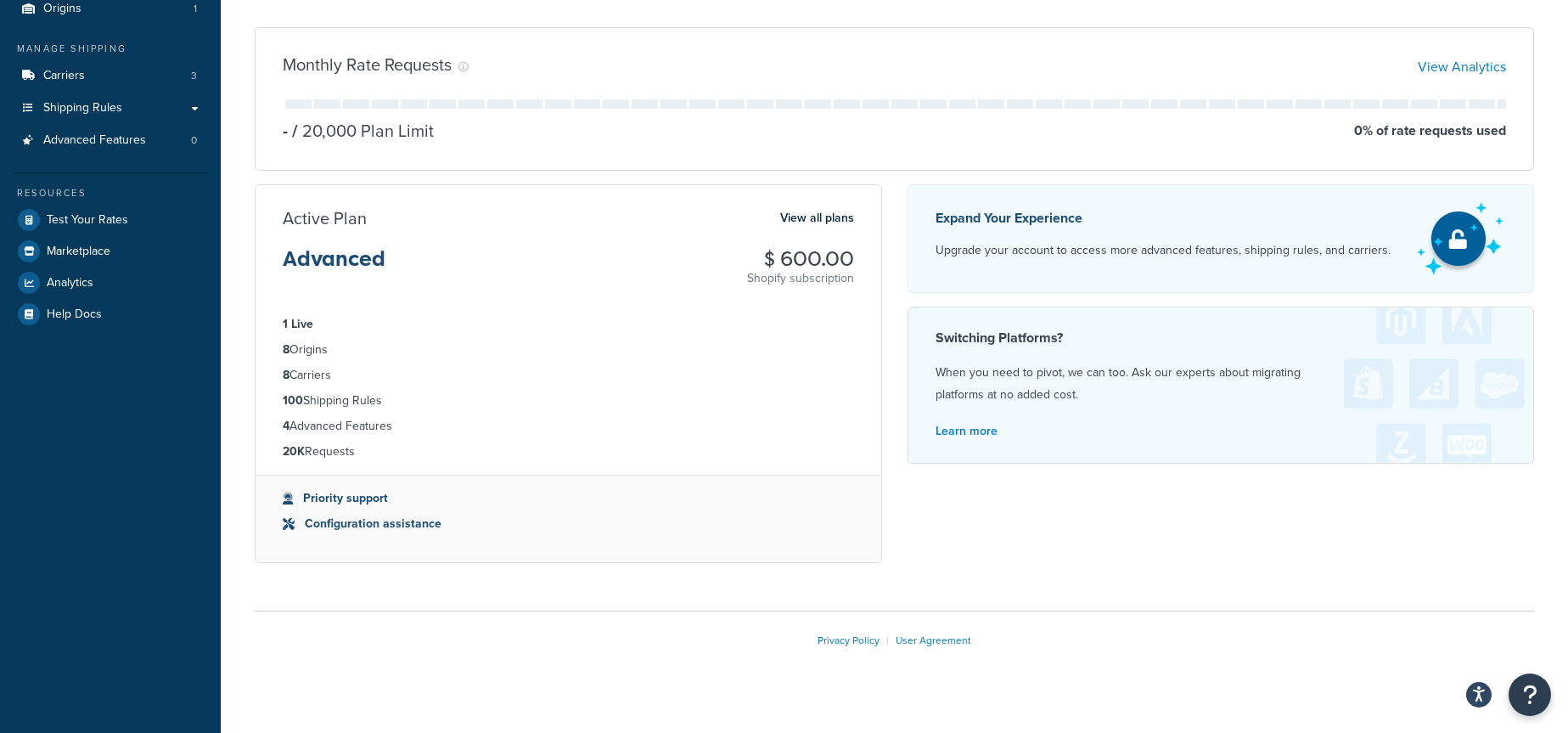
drag, startPoint x: 854, startPoint y: 270, endPoint x: 727, endPoint y: 227, distance: 134.1
click at [727, 227] on div "Active Plan View all plans Advanced $ 600.00 Shopify subscription" at bounding box center [569, 247] width 626 height 80
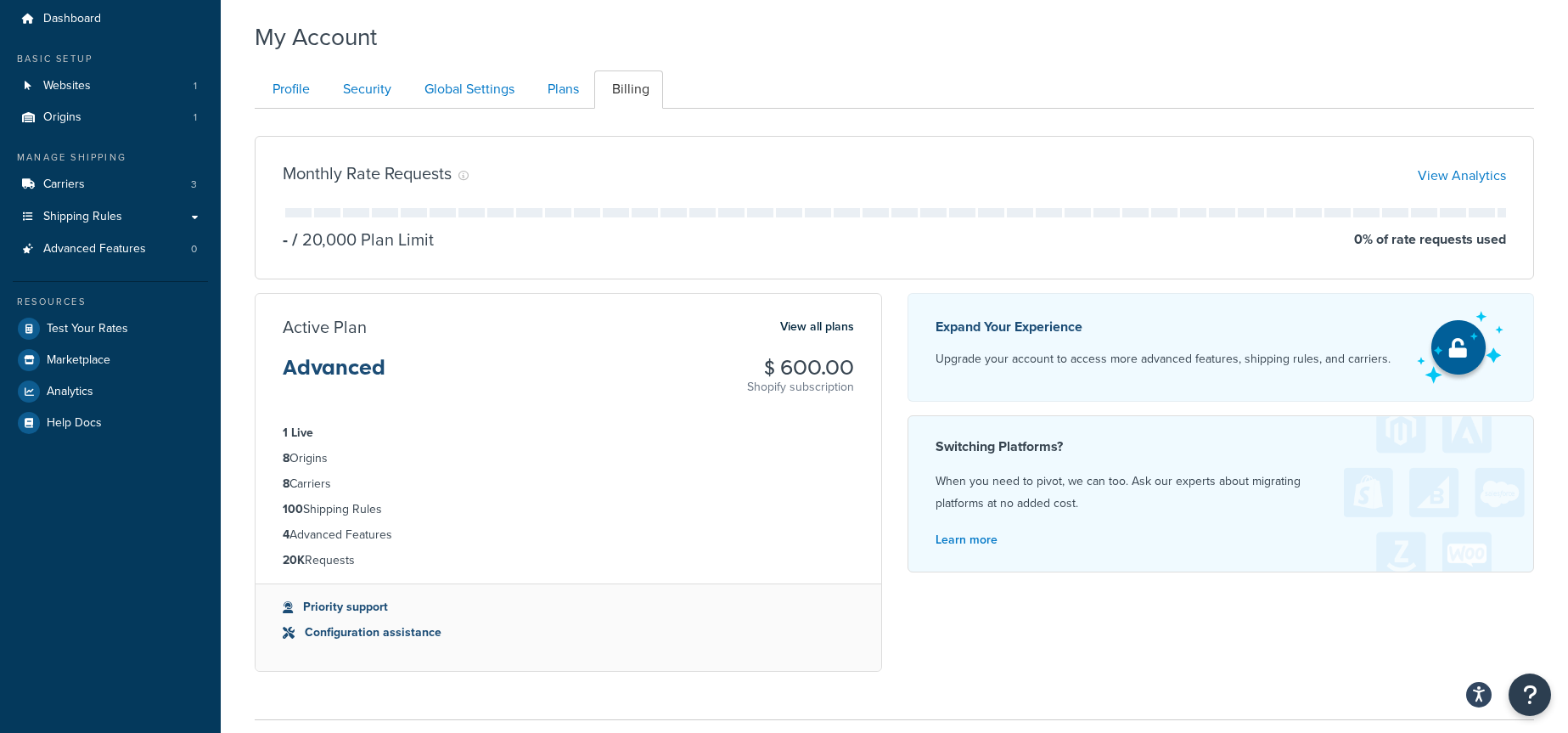
scroll to position [50, 0]
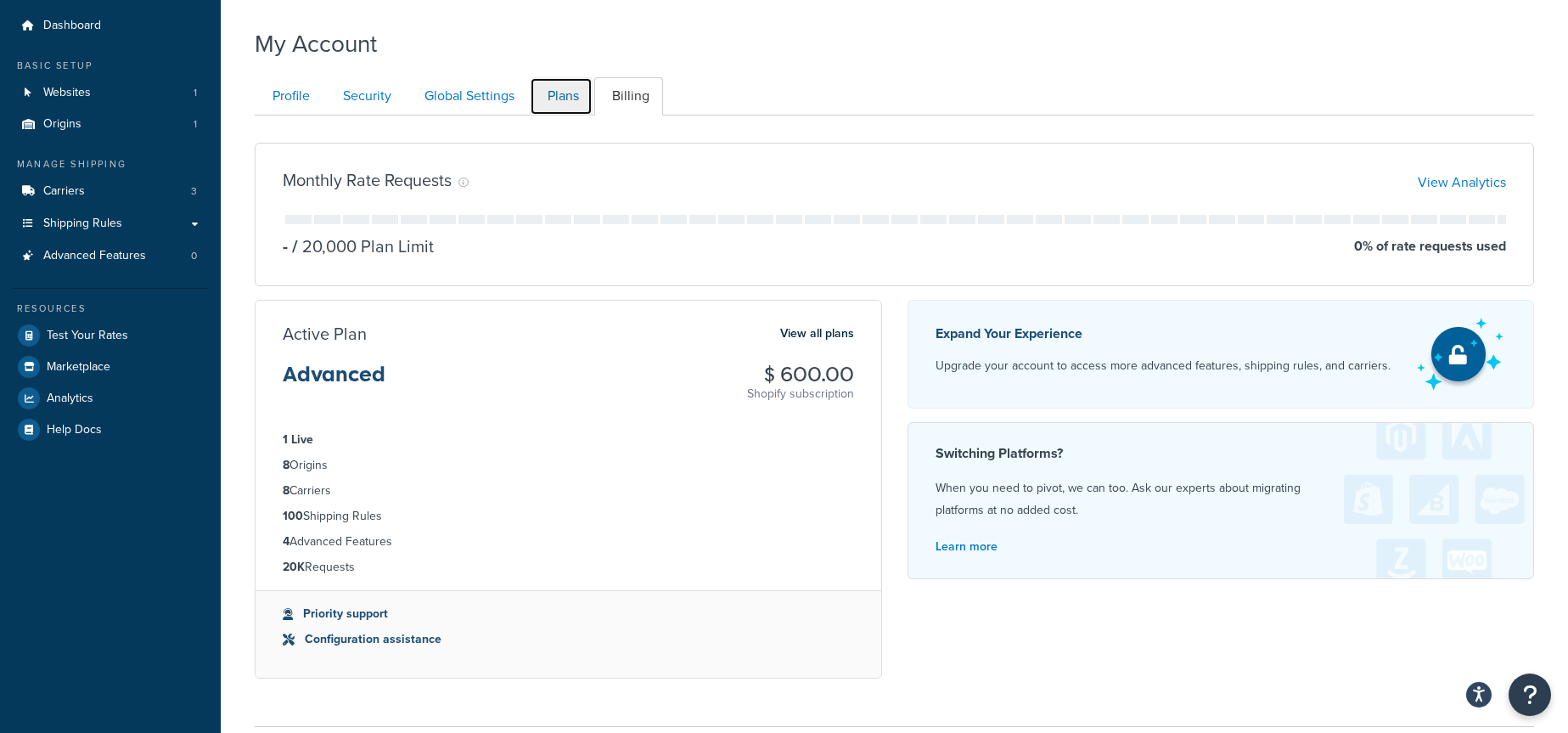
click at [560, 109] on link "Plans" at bounding box center [561, 95] width 63 height 38
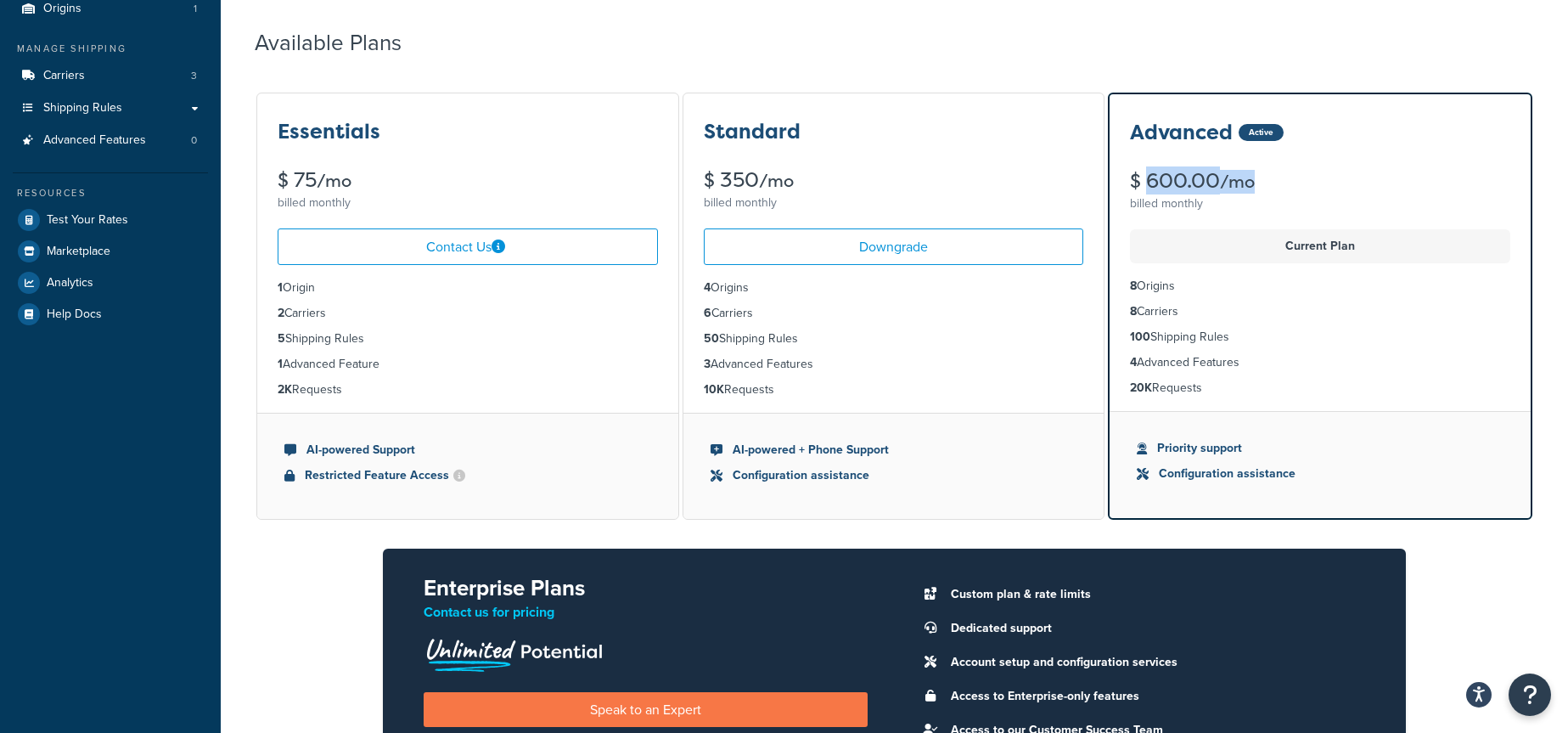
drag, startPoint x: 1207, startPoint y: 312, endPoint x: 1098, endPoint y: 310, distance: 109.0
click at [1098, 310] on div "Essentials $ 75 /mo billed monthly Contact Us 1 Origin 2 Carriers 5 Shipping Ru…" at bounding box center [894, 459] width 1279 height 737
drag, startPoint x: 1155, startPoint y: 308, endPoint x: 1181, endPoint y: 311, distance: 26.2
click at [1155, 308] on li "8 Carriers" at bounding box center [1319, 311] width 380 height 18
drag, startPoint x: 1161, startPoint y: 311, endPoint x: 1132, endPoint y: 311, distance: 29.0
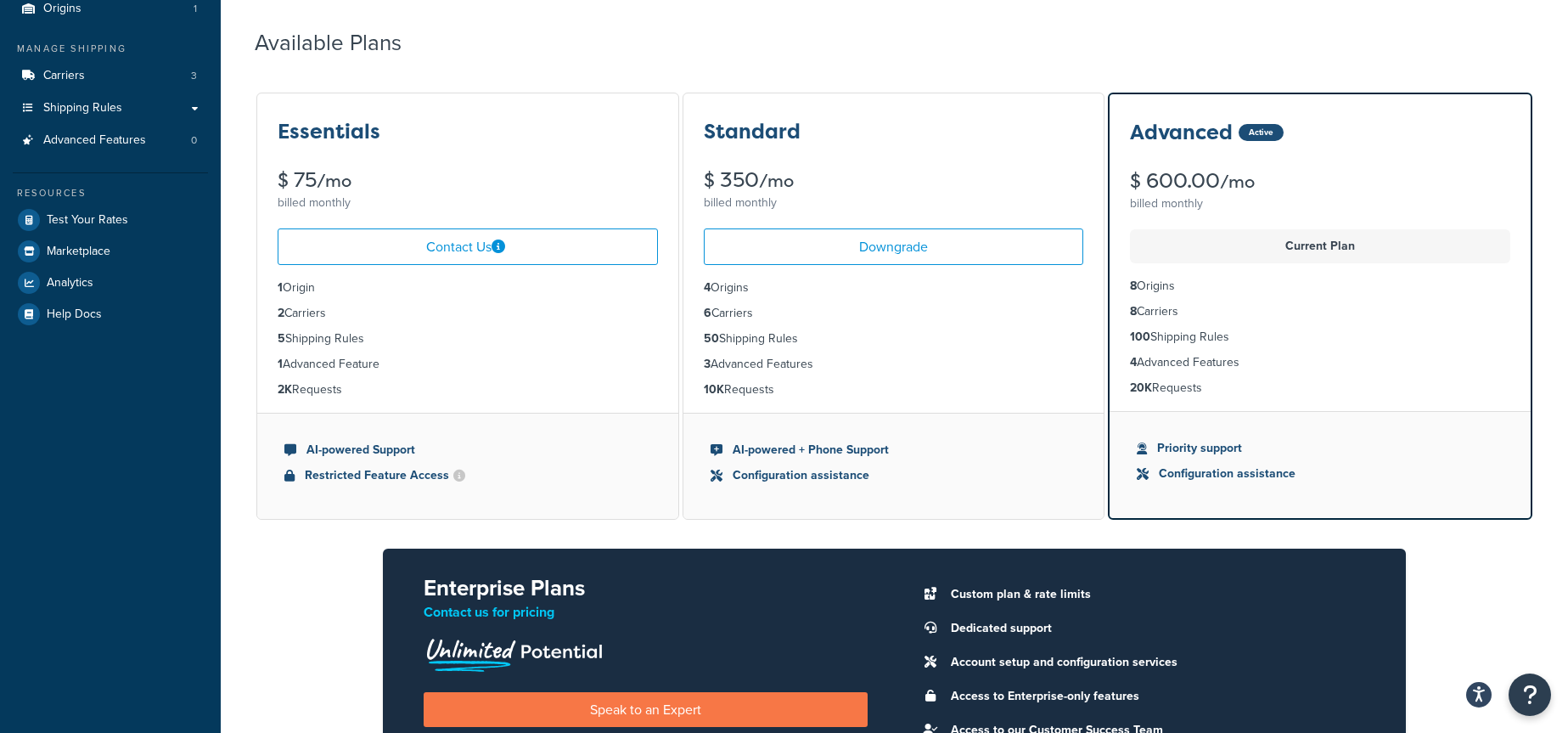
click at [1132, 311] on li "8 Carriers" at bounding box center [1319, 311] width 380 height 18
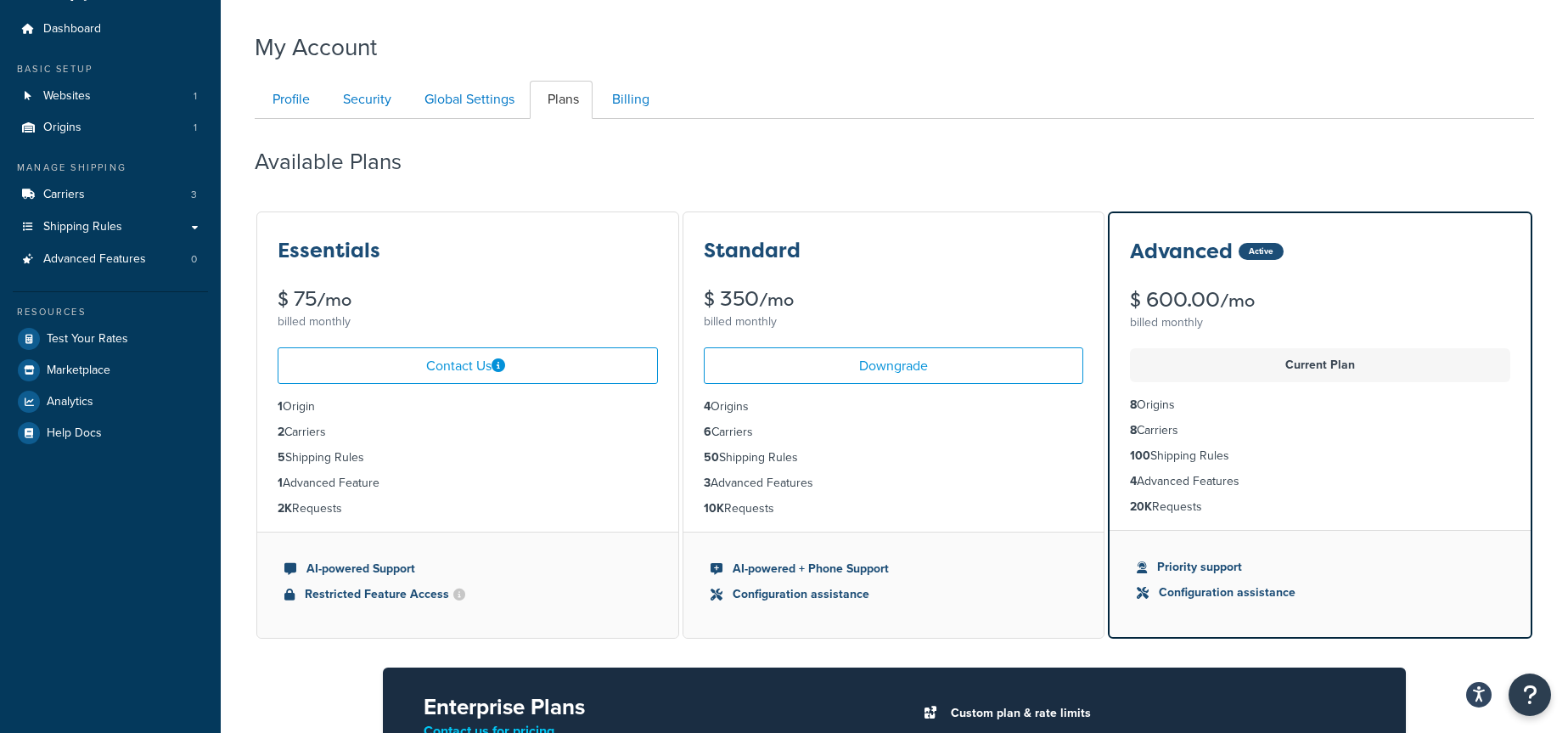
scroll to position [0, 0]
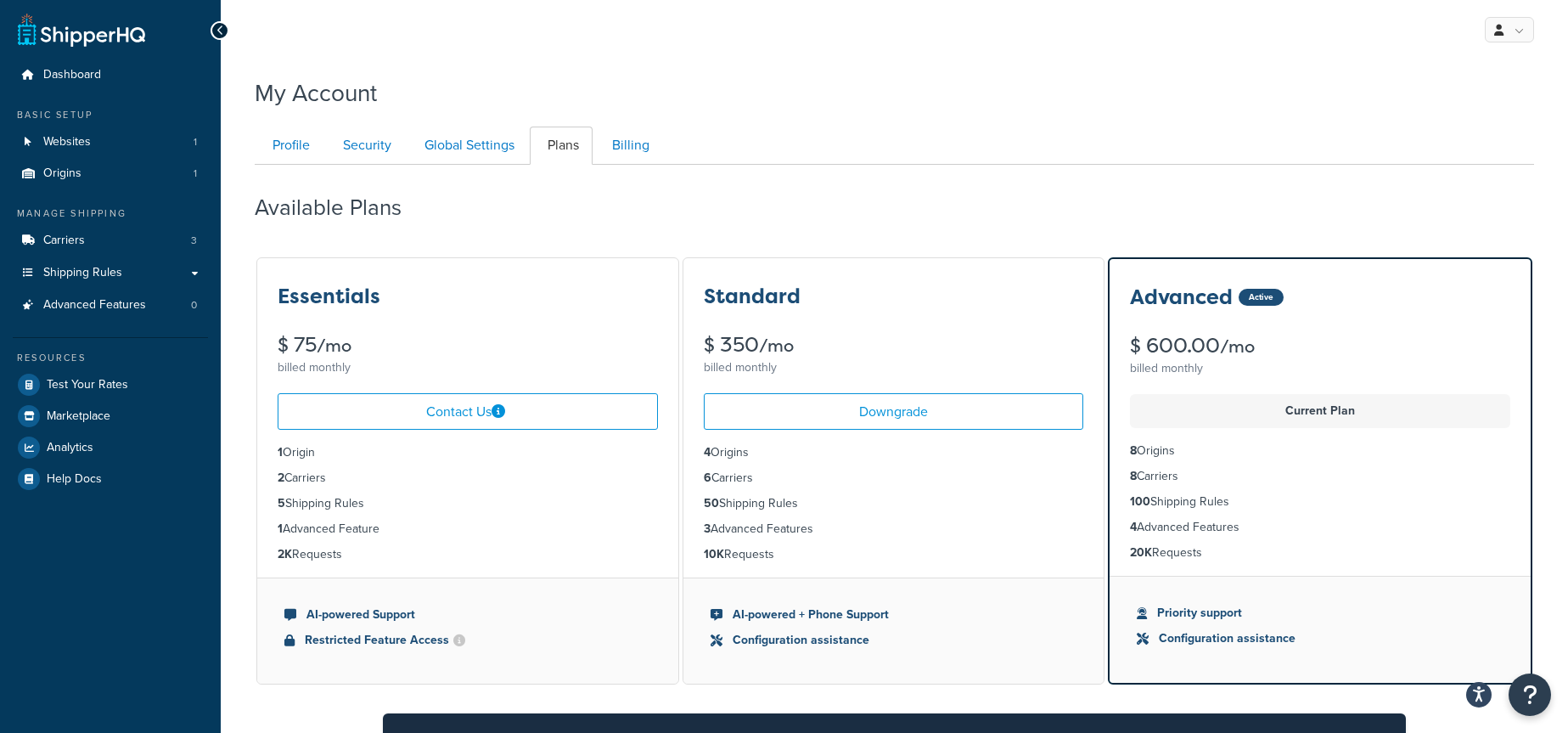
drag, startPoint x: 1189, startPoint y: 471, endPoint x: 1110, endPoint y: 463, distance: 79.4
click at [1110, 463] on ul "8 Origins 8 Carriers 100 Shipping Rules 4 Advanced Features 20K Requests" at bounding box center [1319, 502] width 421 height 148
click at [1199, 461] on ul "8 Origins 8 Carriers 100 Shipping Rules 4 Advanced Features 20K Requests" at bounding box center [1319, 502] width 421 height 148
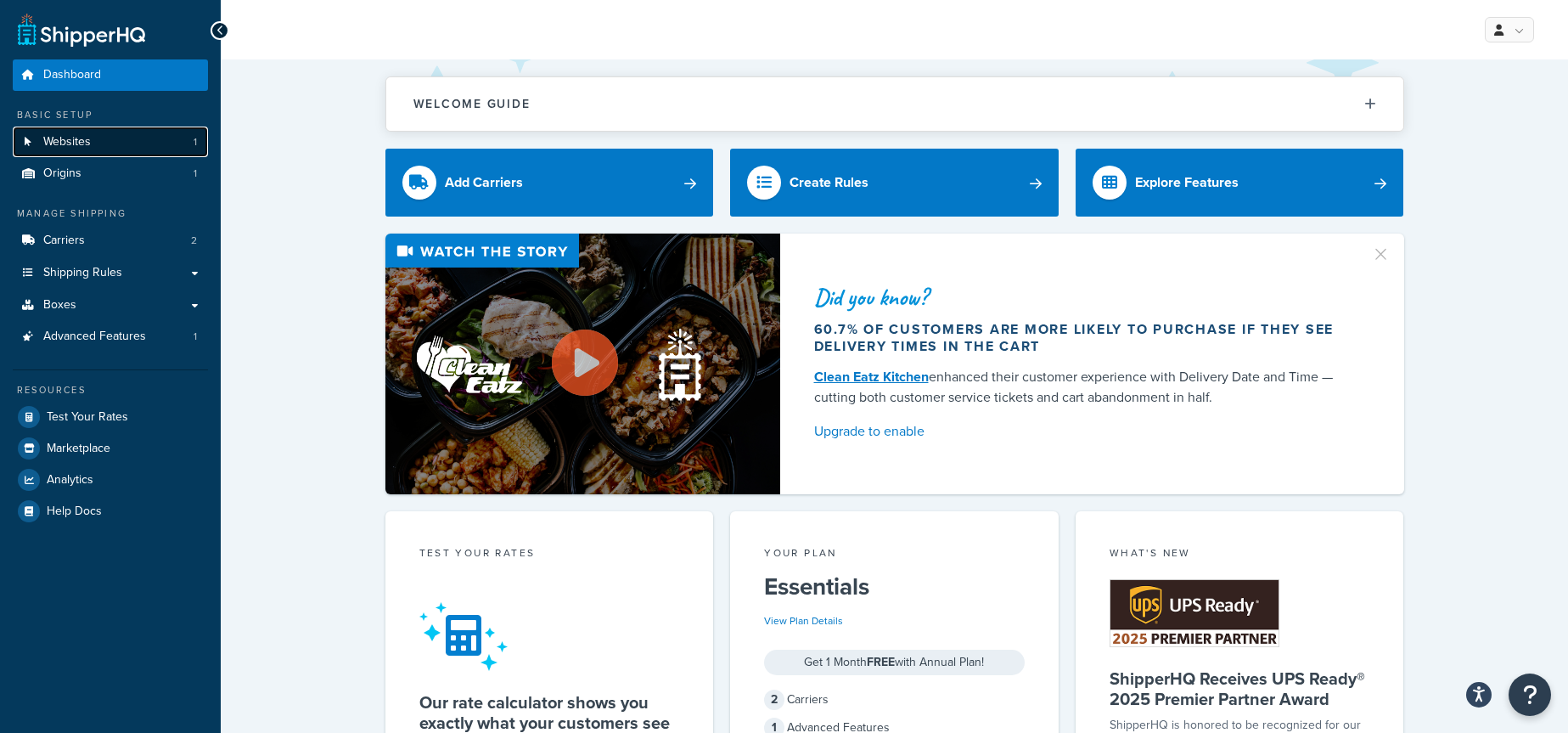
click at [144, 146] on link "Websites 1" at bounding box center [110, 142] width 195 height 31
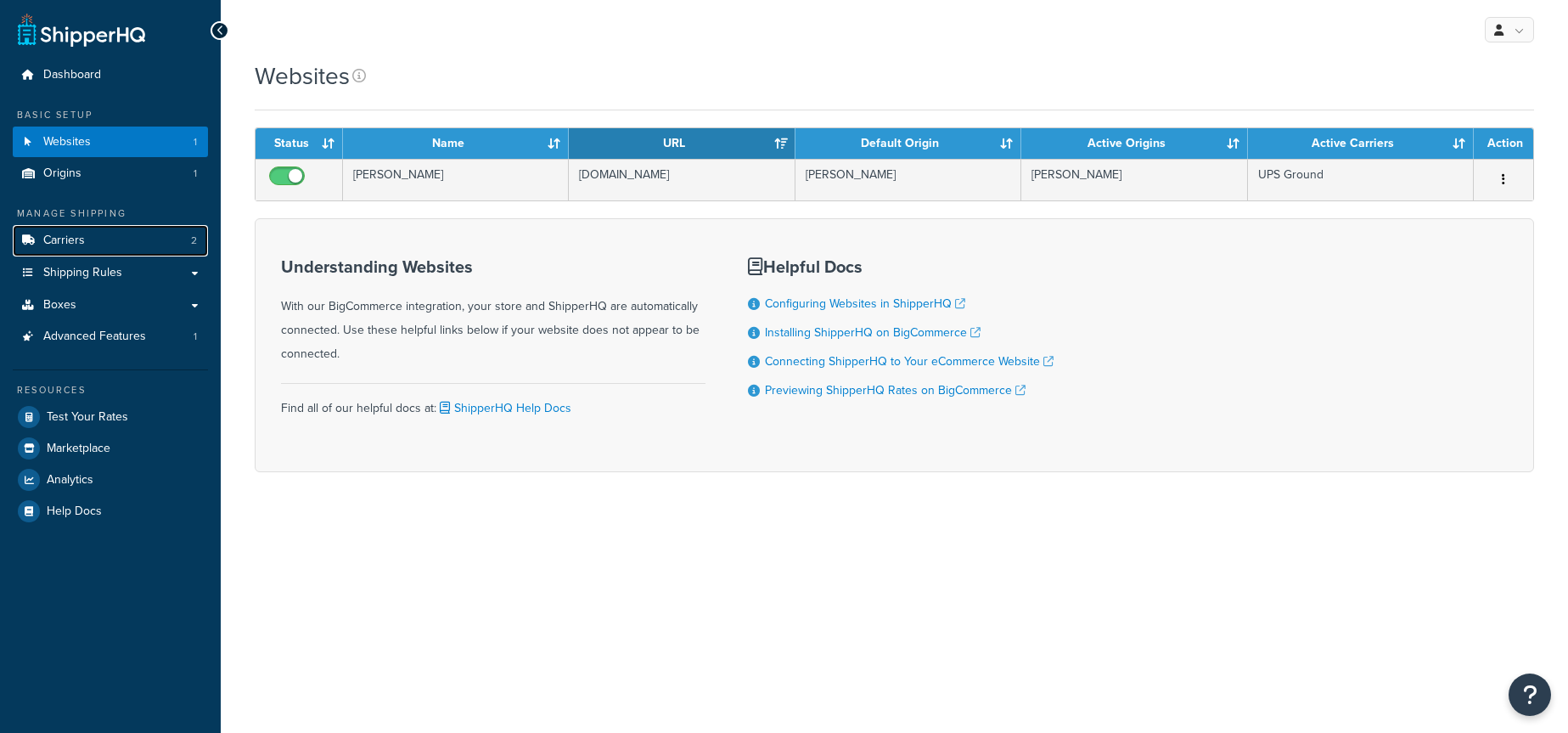
click at [111, 243] on link "Carriers 2" at bounding box center [110, 240] width 195 height 31
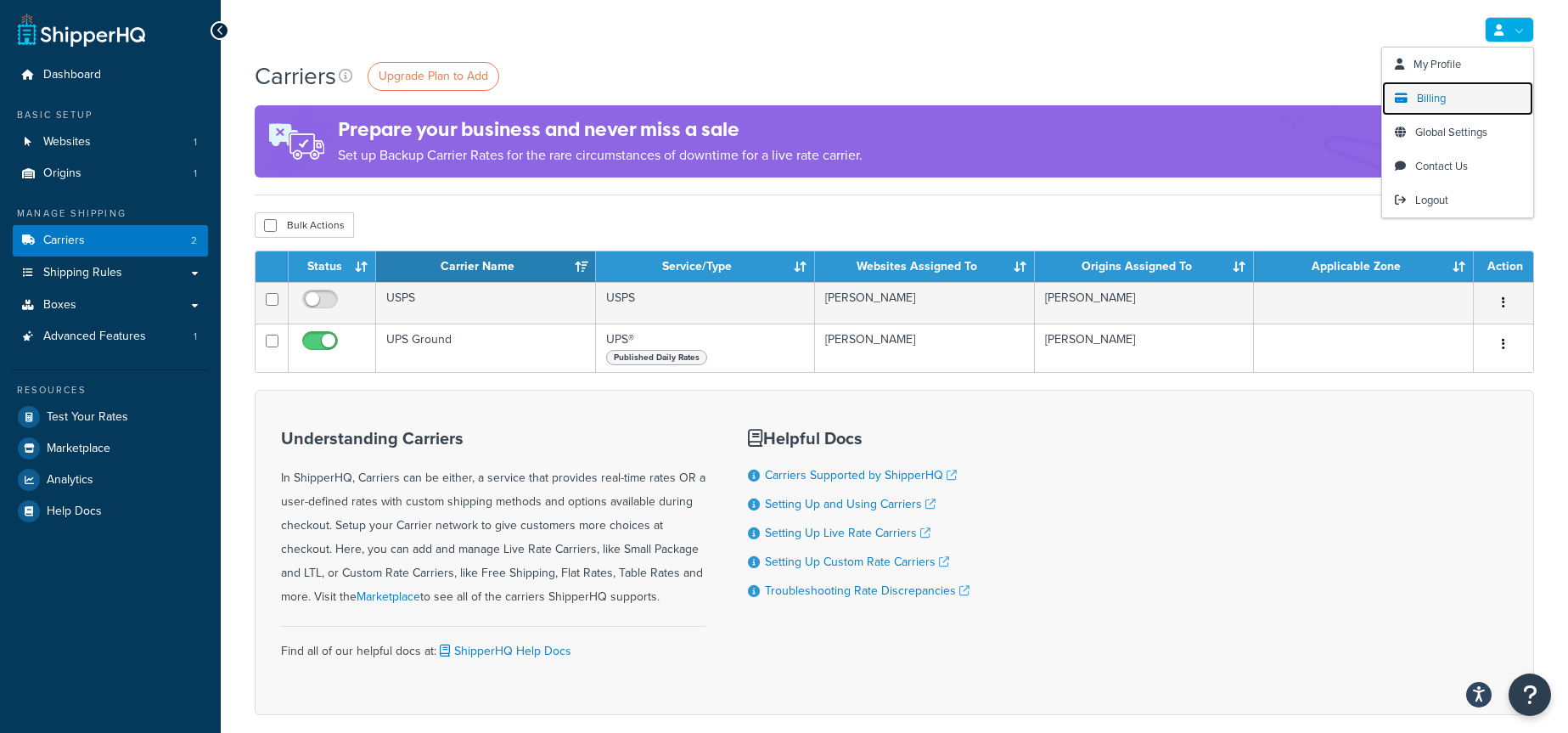
click at [1462, 90] on link "Billing" at bounding box center [1457, 98] width 151 height 34
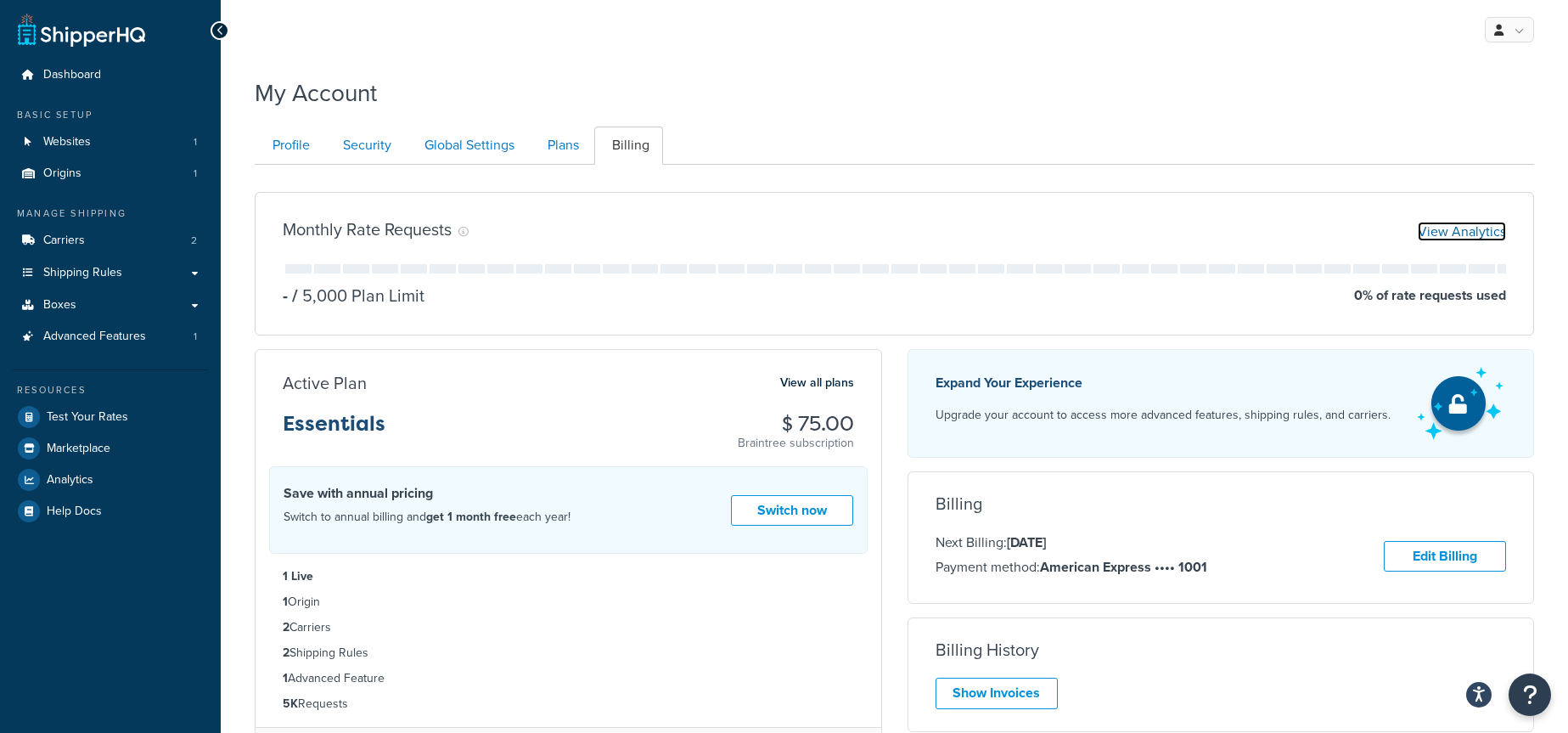
click at [1475, 228] on link "View Analytics" at bounding box center [1461, 231] width 88 height 19
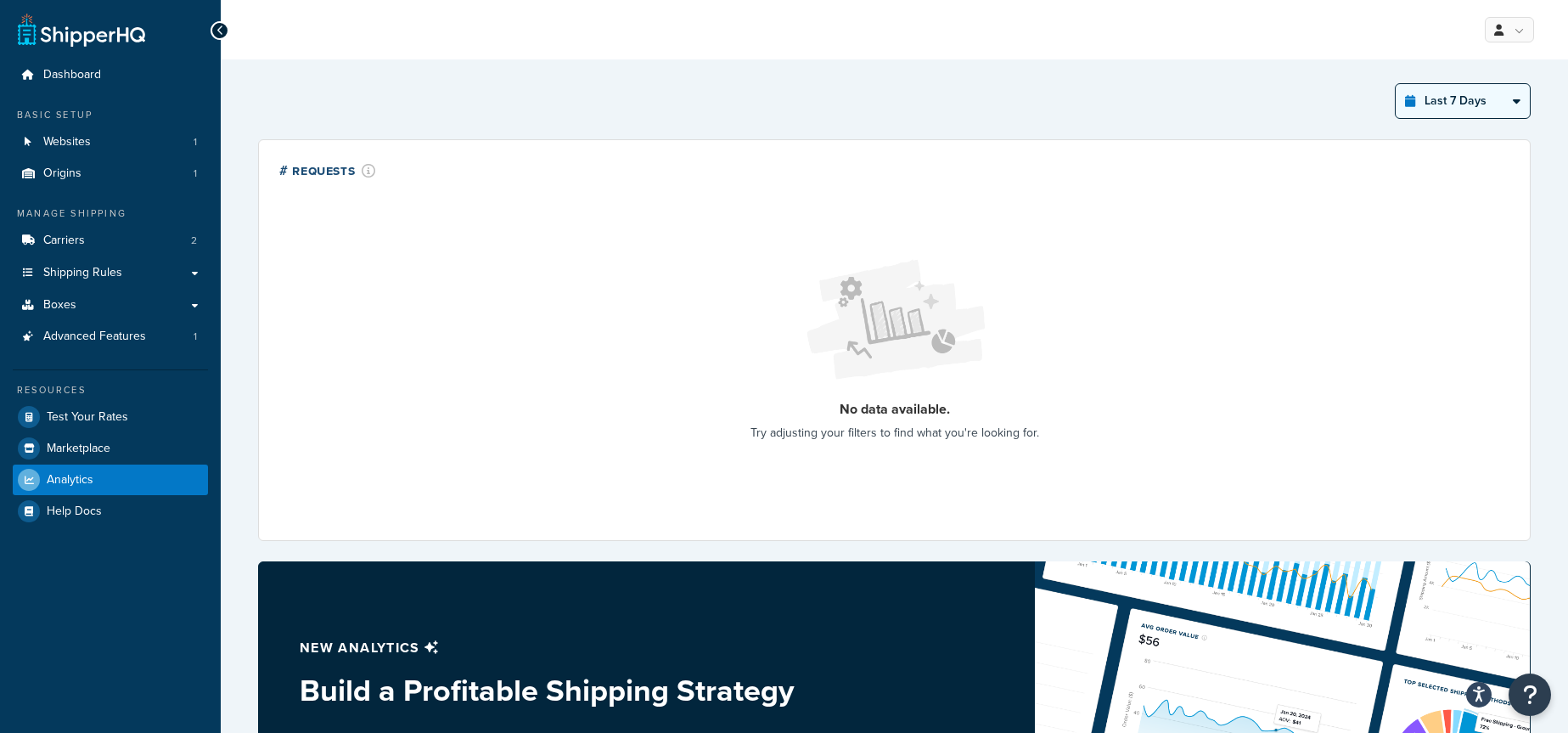
click at [1451, 104] on select "Last 24 Hours Last 7 Days Last 30 Days Last 3 Months Last 6 Months Last 12 Mont…" at bounding box center [1462, 100] width 134 height 34
select select "last_30_days"
click at [1395, 84] on select "Last 24 Hours Last 7 Days Last 30 Days Last 3 Months Last 6 Months Last 12 Mont…" at bounding box center [1462, 100] width 134 height 34
click at [100, 278] on span "Shipping Rules" at bounding box center [83, 272] width 79 height 15
